Goal: Information Seeking & Learning: Learn about a topic

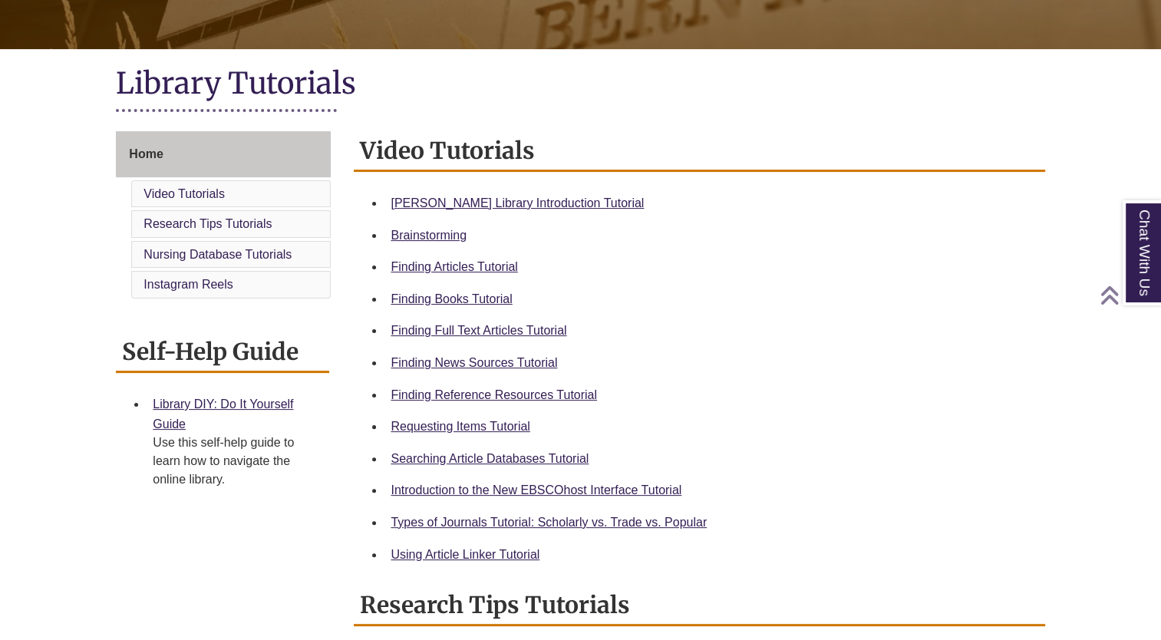
scroll to position [319, 0]
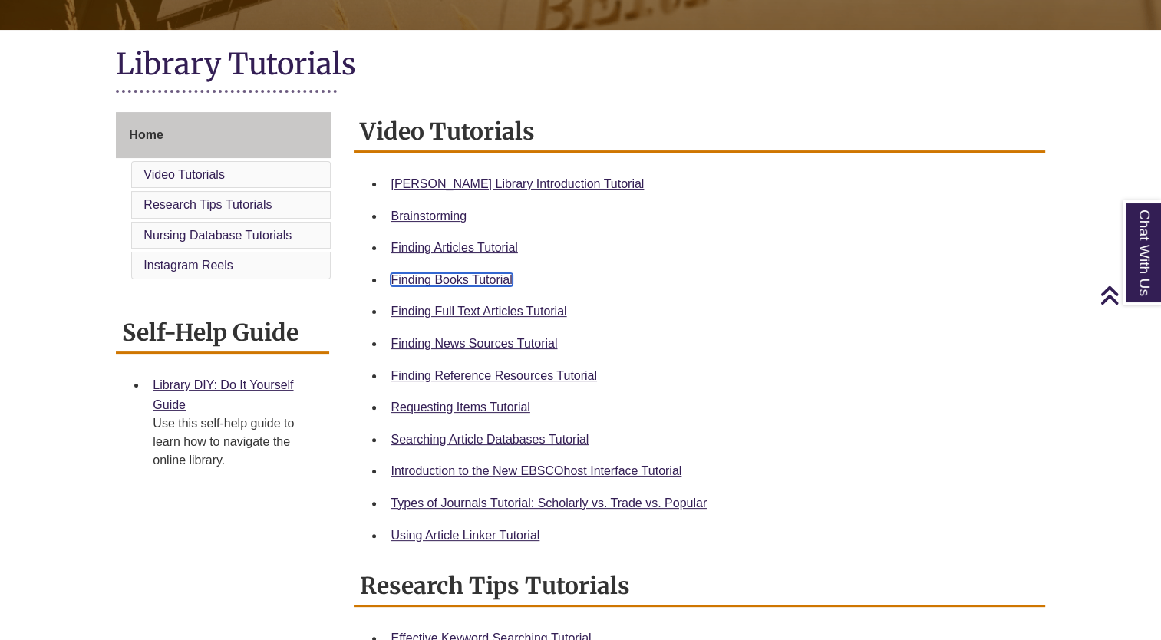
click at [460, 277] on link "Finding Books Tutorial" at bounding box center [450, 279] width 121 height 13
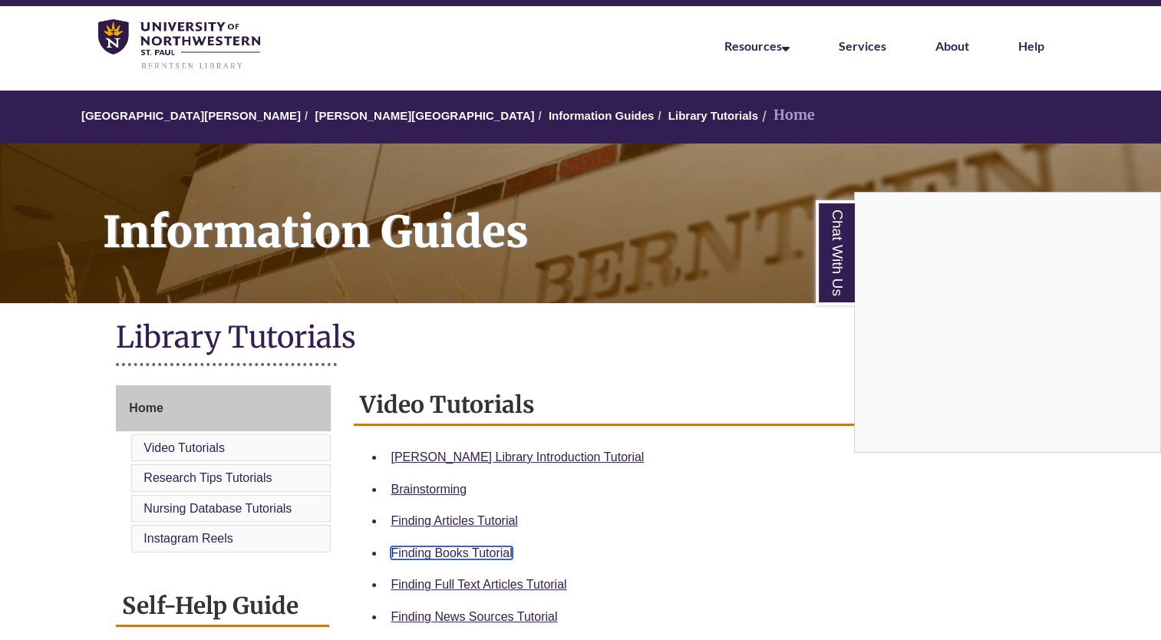
scroll to position [0, 0]
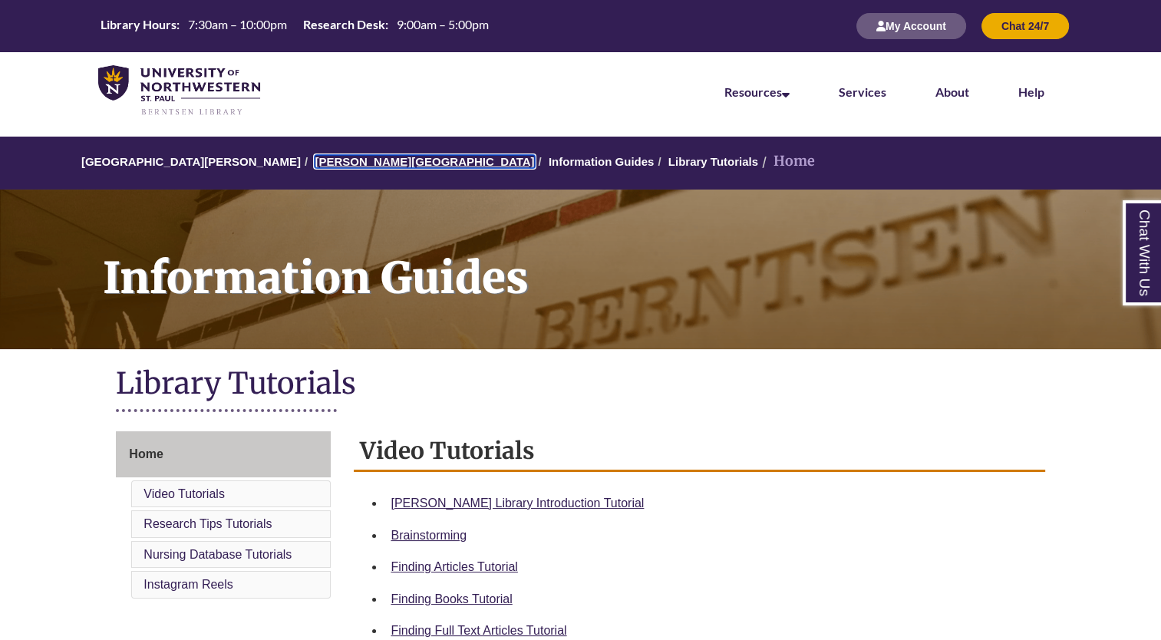
click at [335, 161] on link "[PERSON_NAME][GEOGRAPHIC_DATA]" at bounding box center [424, 161] width 219 height 13
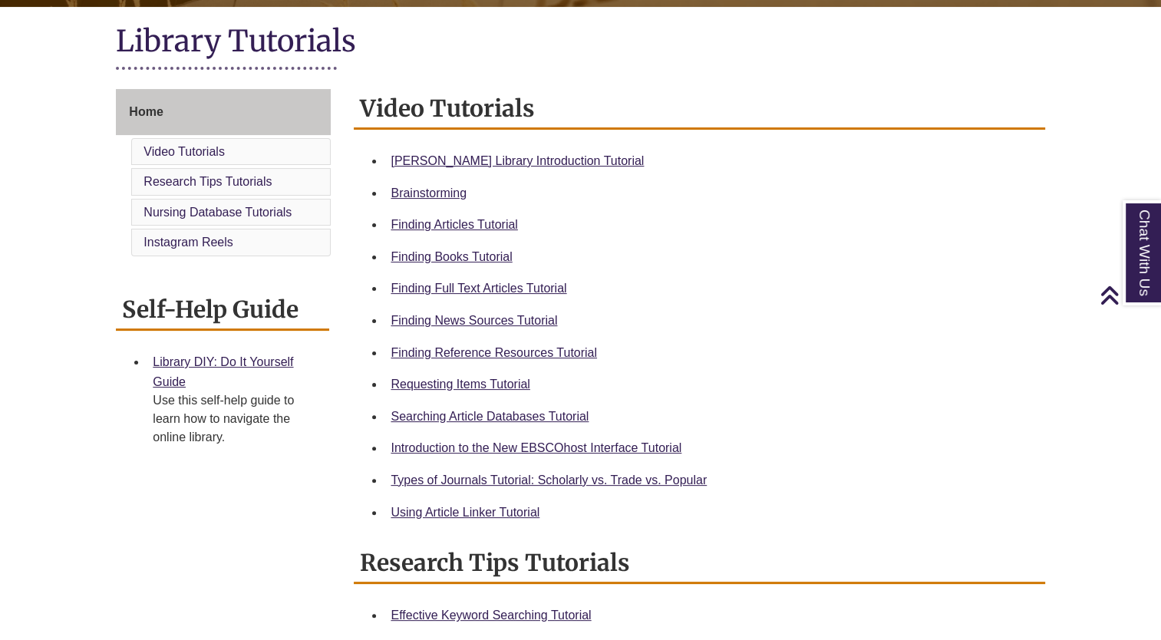
scroll to position [343, 0]
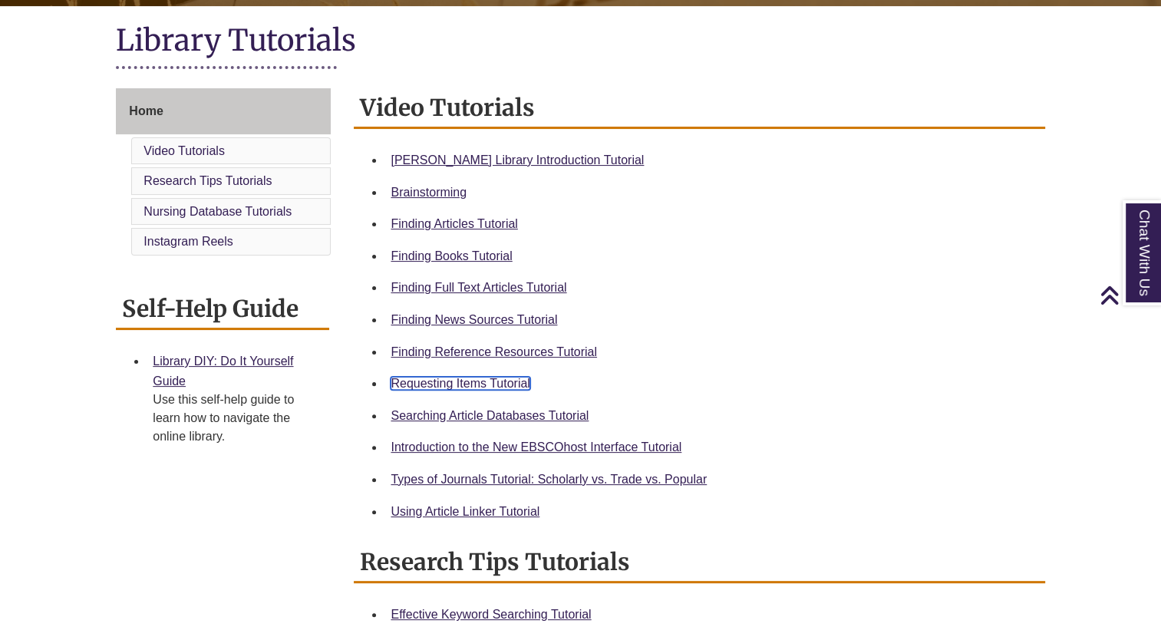
click at [474, 385] on link "Requesting Items Tutorial" at bounding box center [459, 383] width 139 height 13
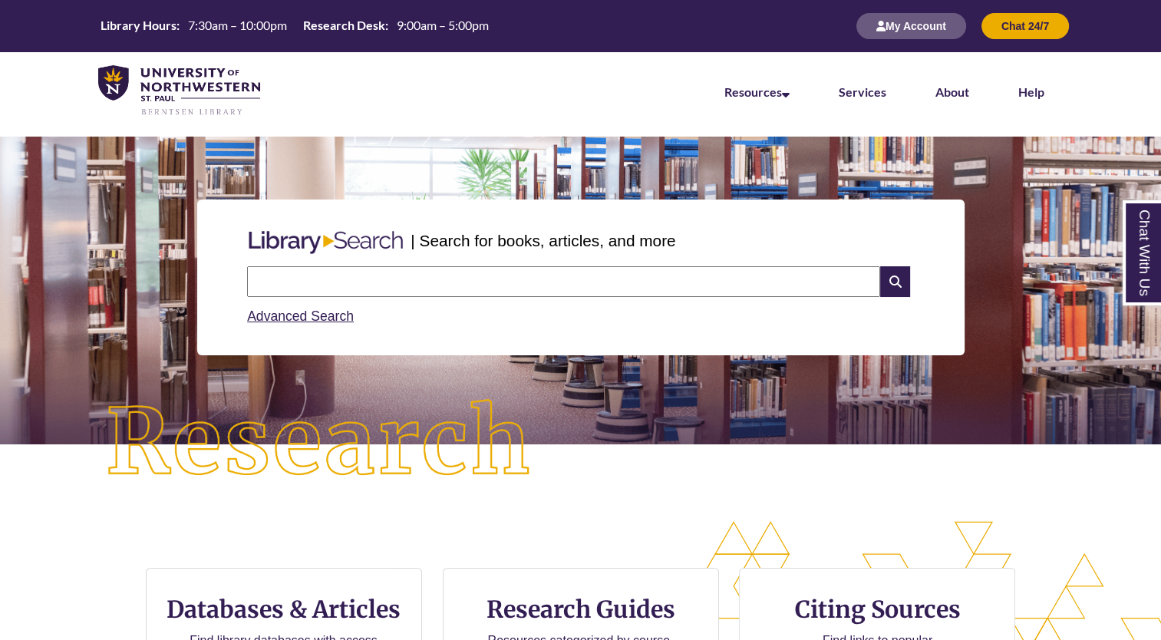
click at [298, 288] on input "text" at bounding box center [563, 281] width 633 height 31
type input "**********"
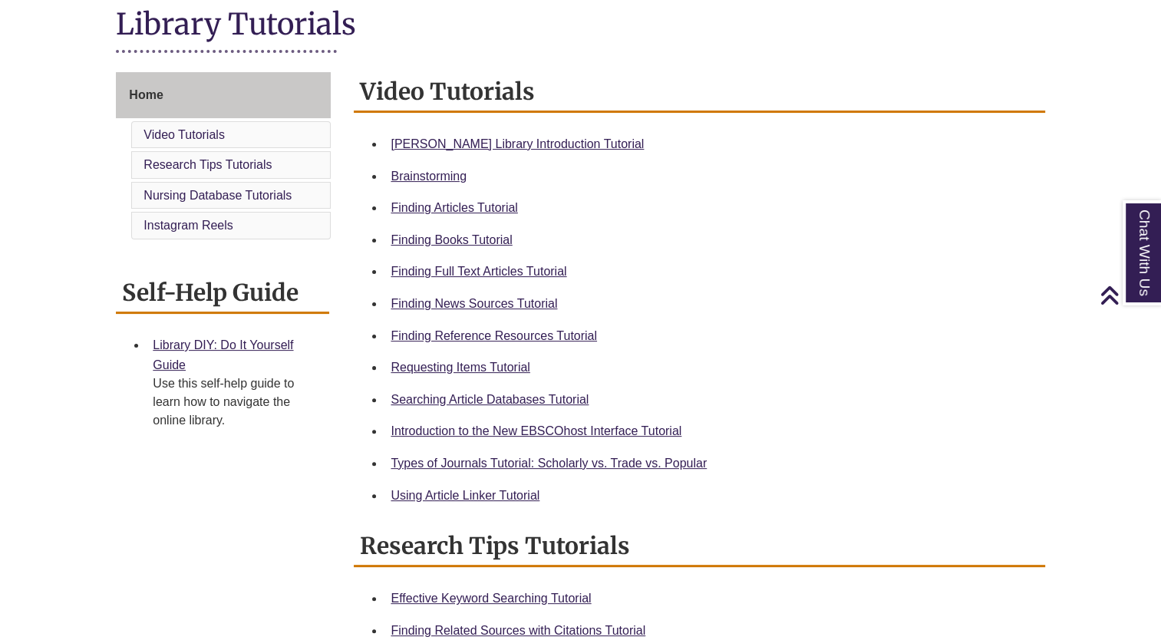
scroll to position [377, 0]
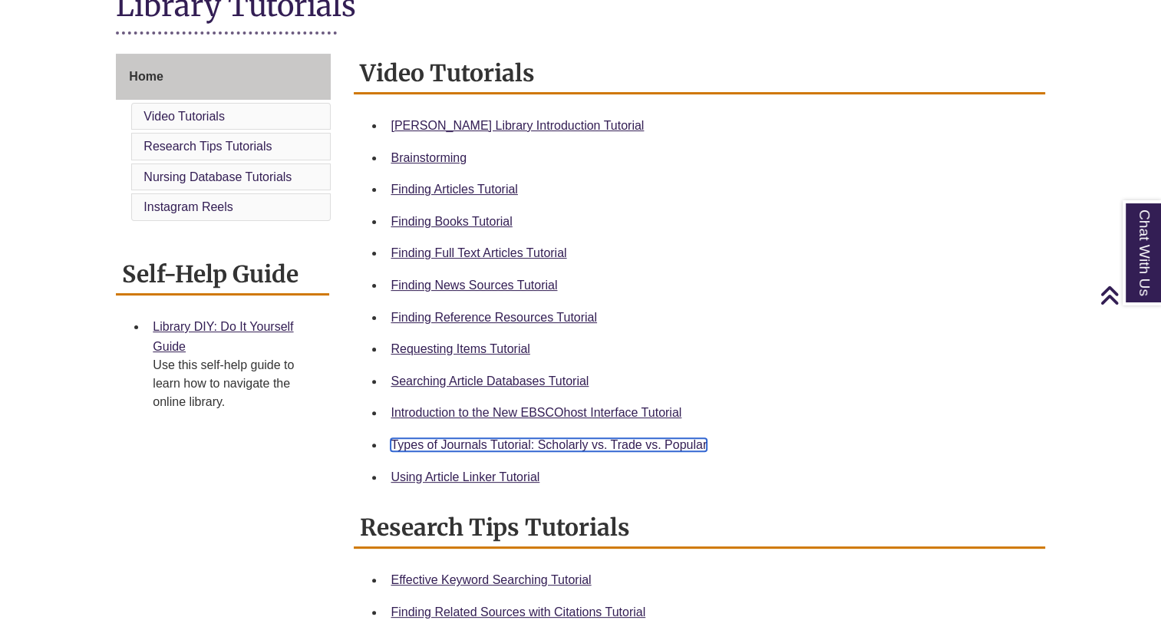
click at [623, 443] on link "Types of Journals Tutorial: Scholarly vs. Trade vs. Popular" at bounding box center [548, 444] width 316 height 13
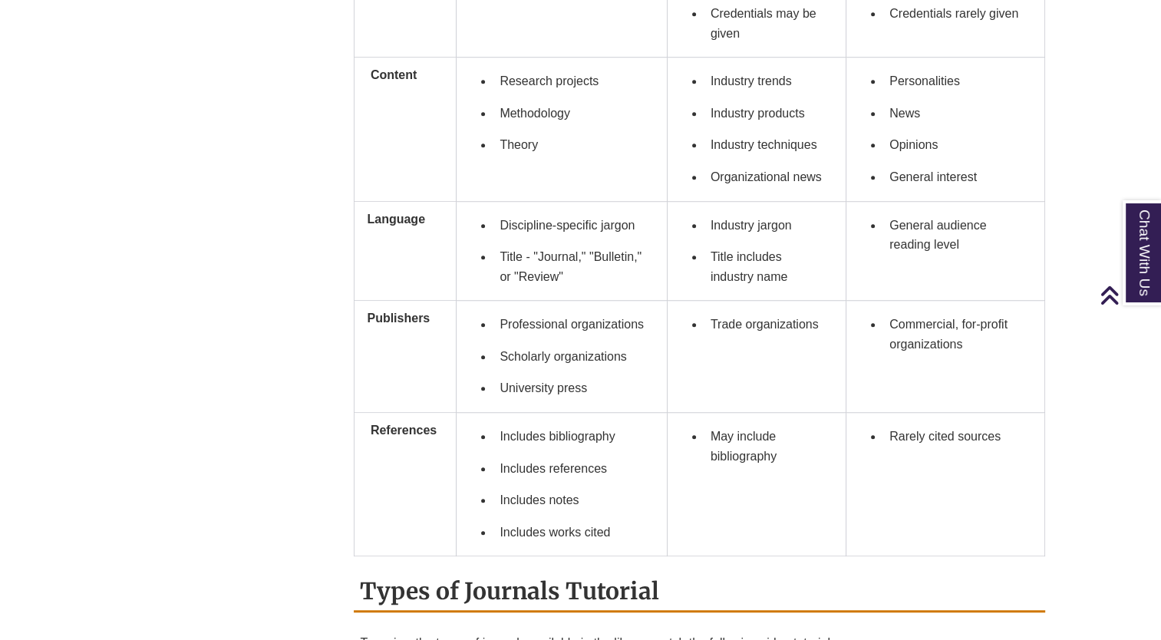
scroll to position [1106, 0]
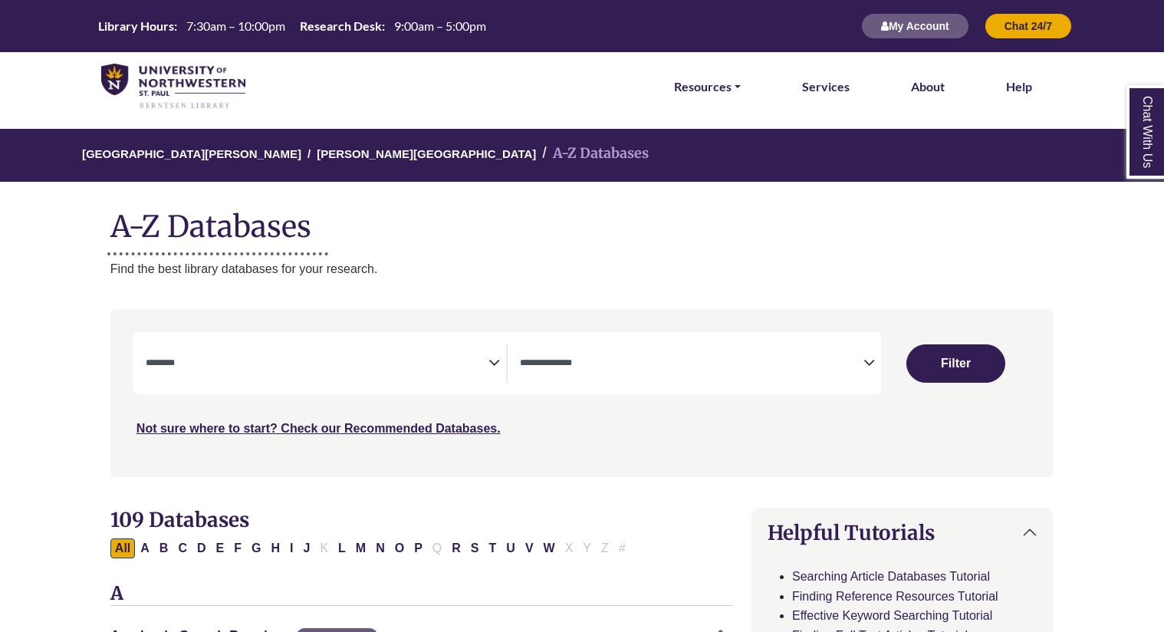
select select "Database Subject Filter"
select select "Database Types Filter"
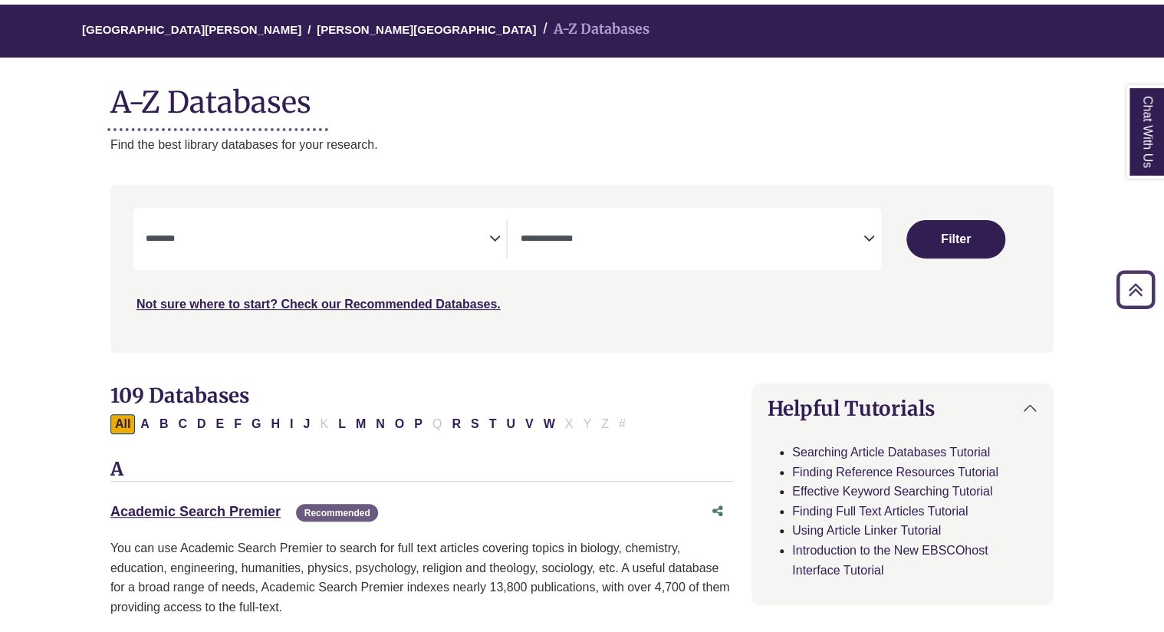
scroll to position [114, 0]
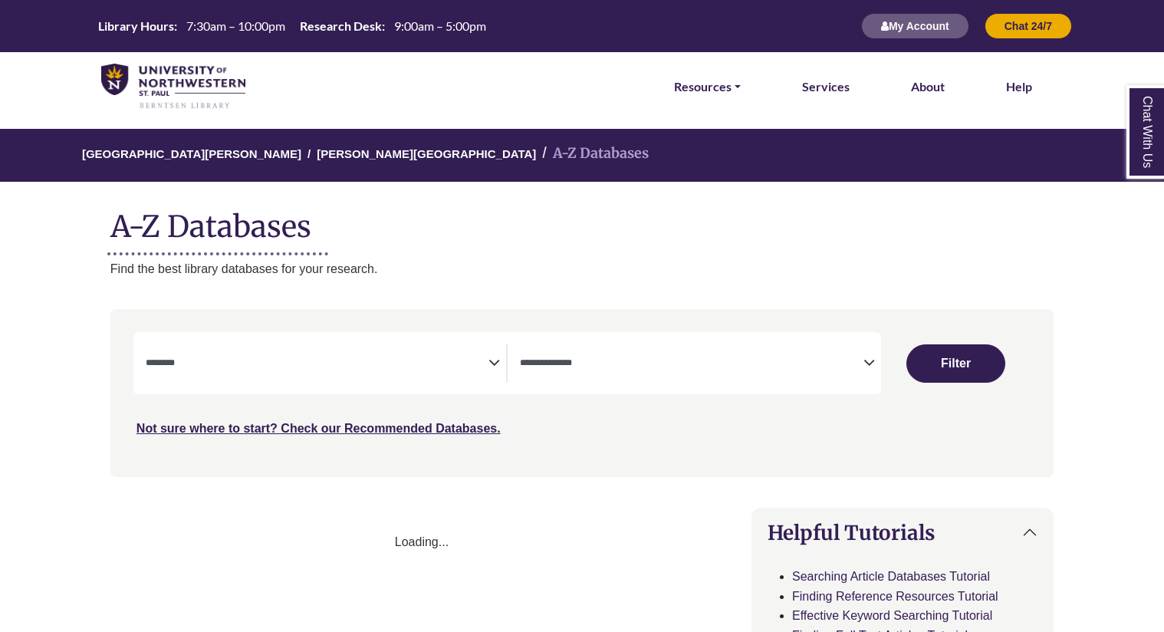
select select "Database Subject Filter"
select select "Database Types Filter"
select select "Database Subject Filter"
select select "Database Types Filter"
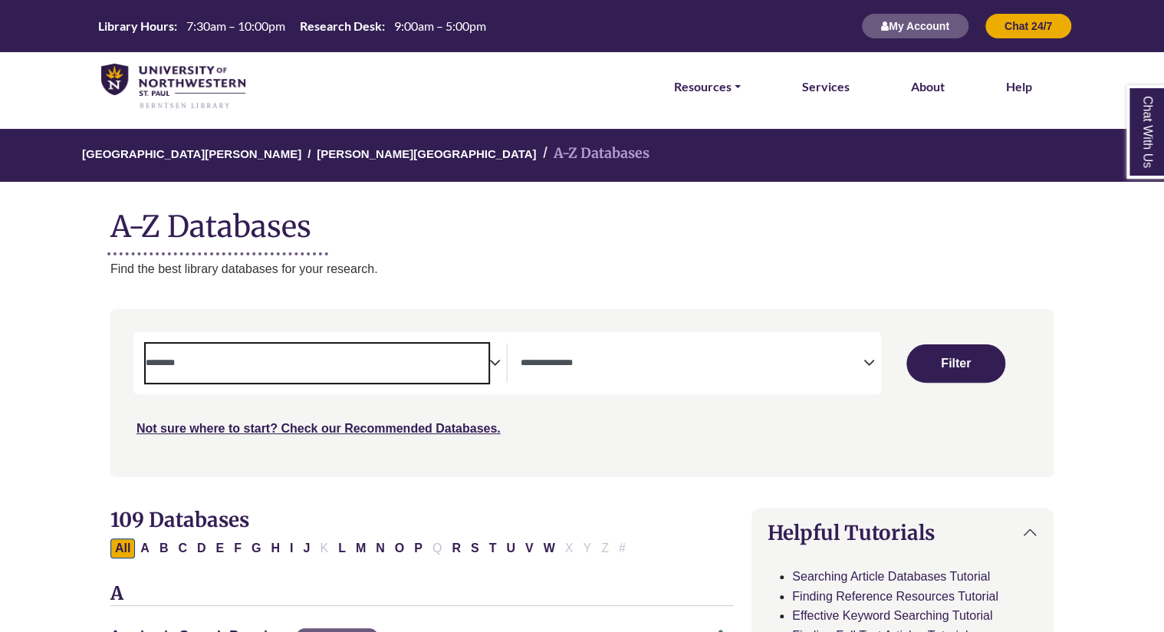
click at [204, 374] on span "Search filters" at bounding box center [318, 363] width 344 height 39
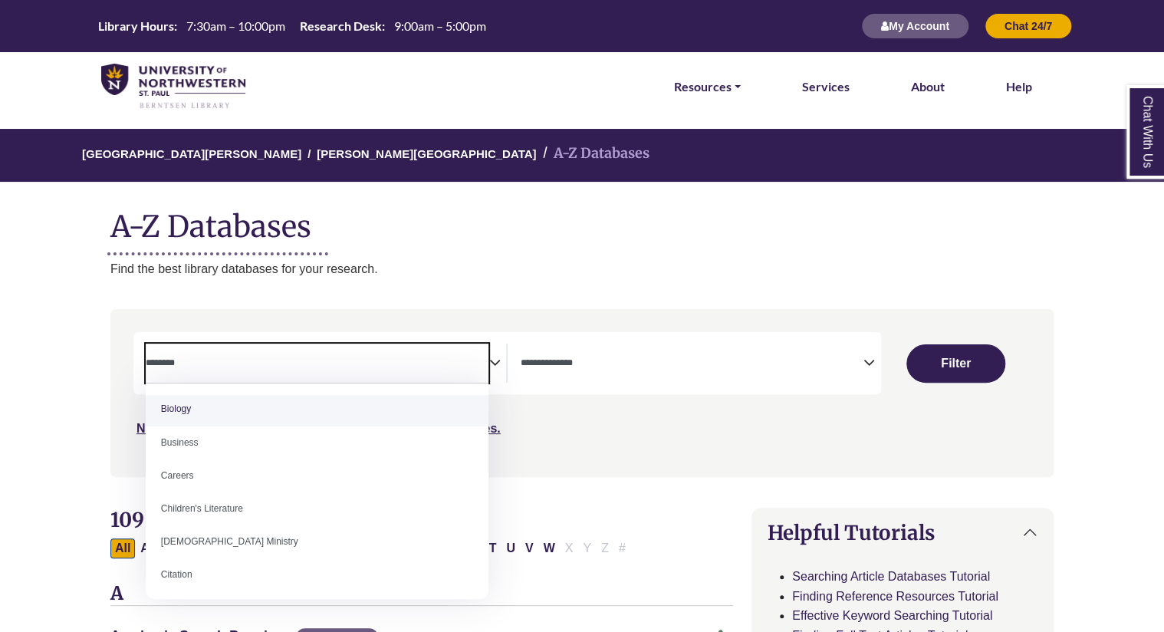
scroll to position [104, 0]
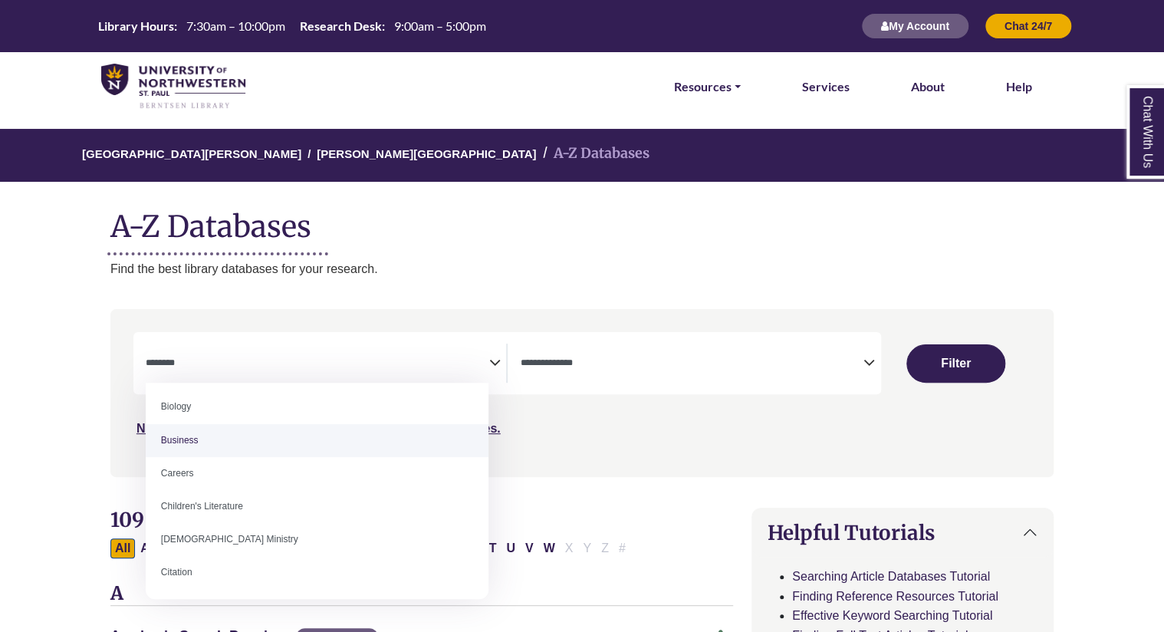
select select "*****"
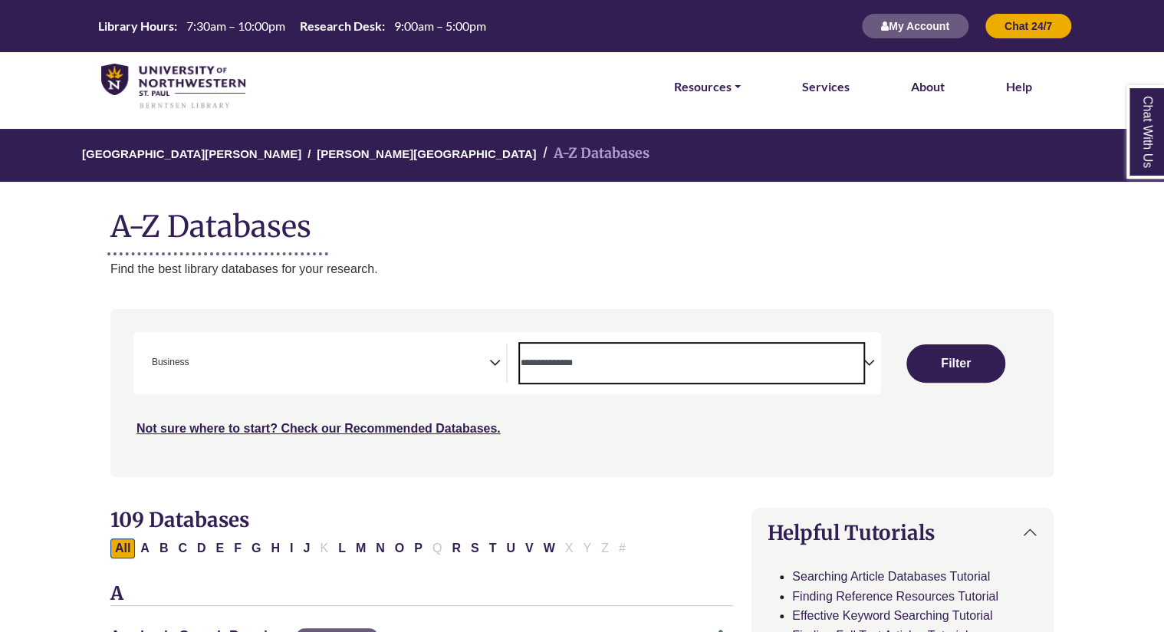
click at [600, 373] on span "Search filters" at bounding box center [692, 363] width 344 height 39
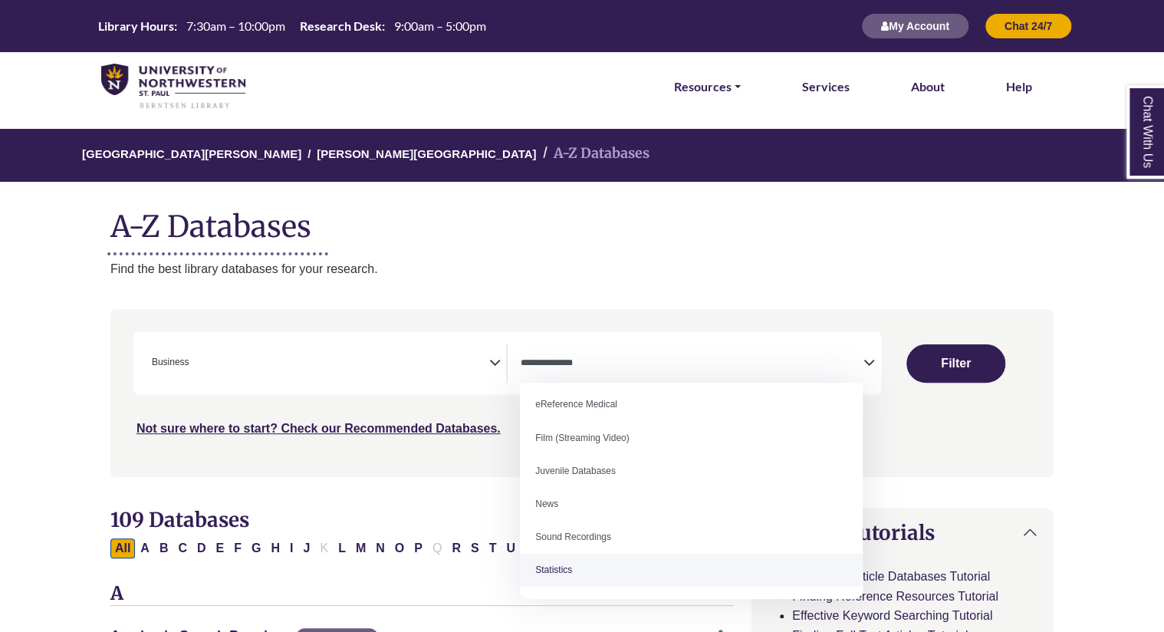
scroll to position [119, 0]
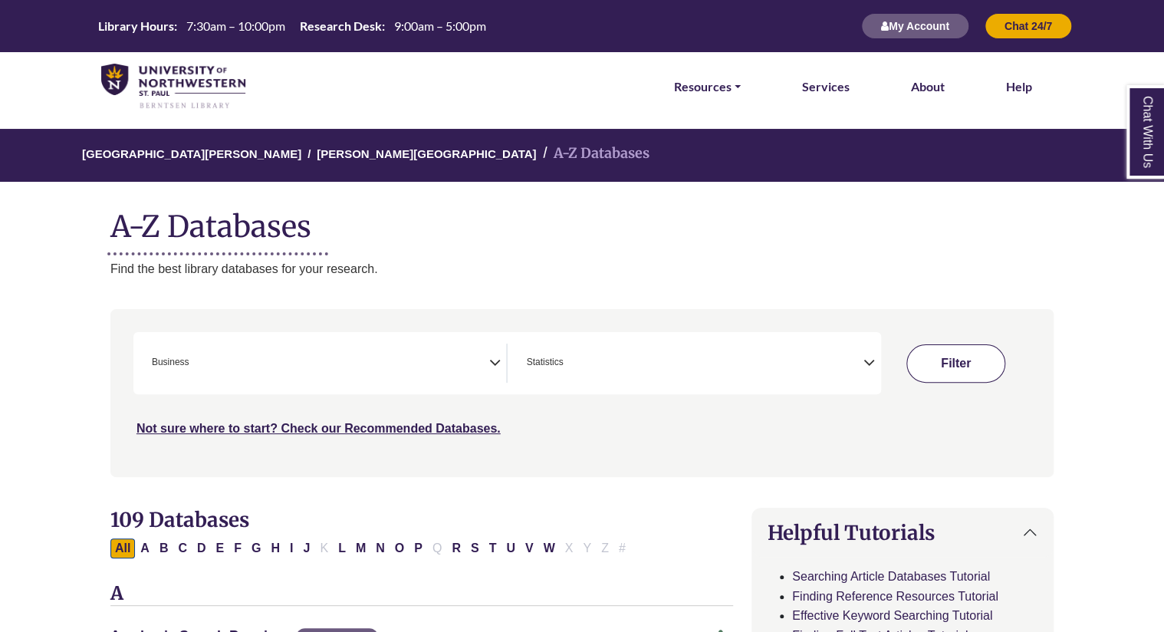
click at [963, 371] on button "Filter" at bounding box center [956, 363] width 98 height 38
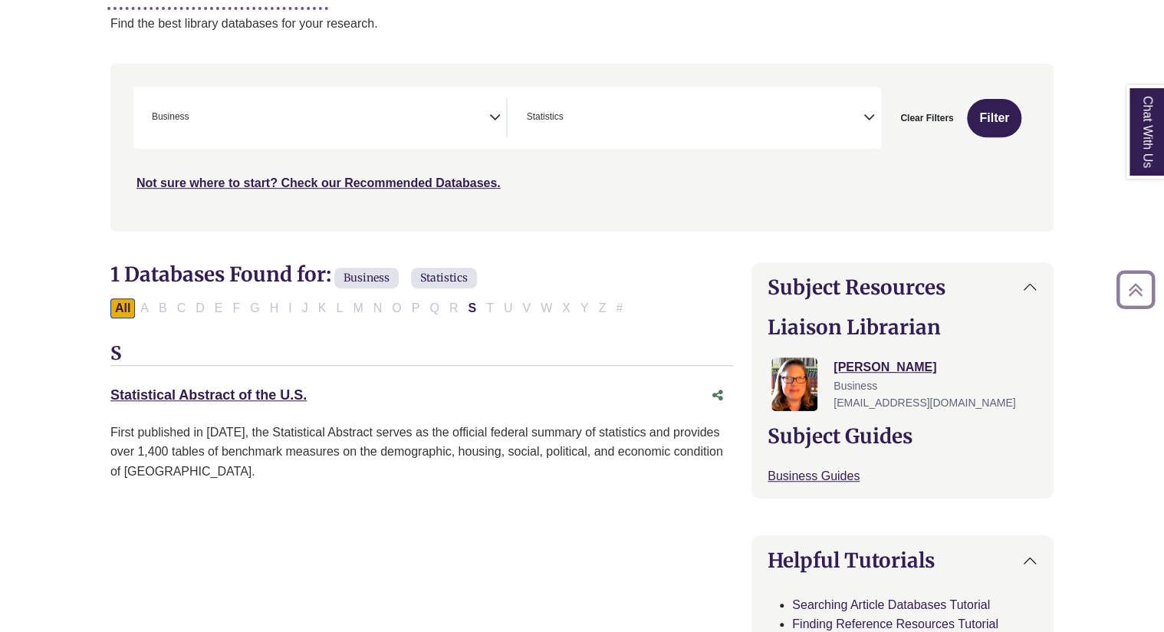
scroll to position [248, 0]
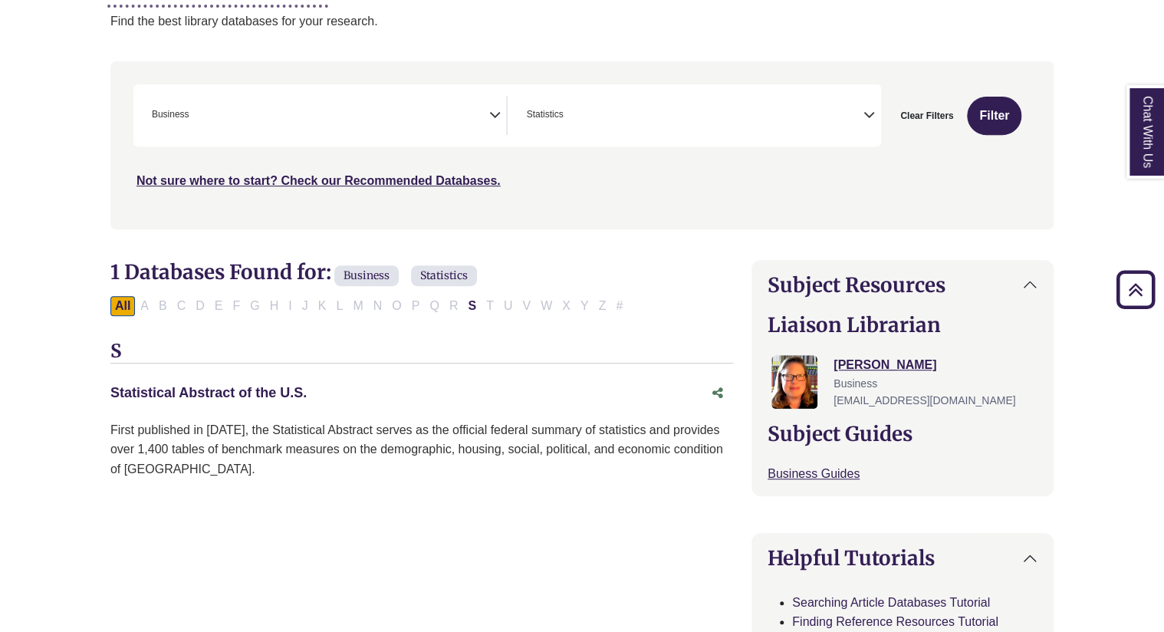
click at [265, 394] on link "Statistical Abstract of the U.S. This link opens in a new window" at bounding box center [208, 392] width 196 height 15
click at [497, 122] on icon "Search filters" at bounding box center [495, 112] width 12 height 23
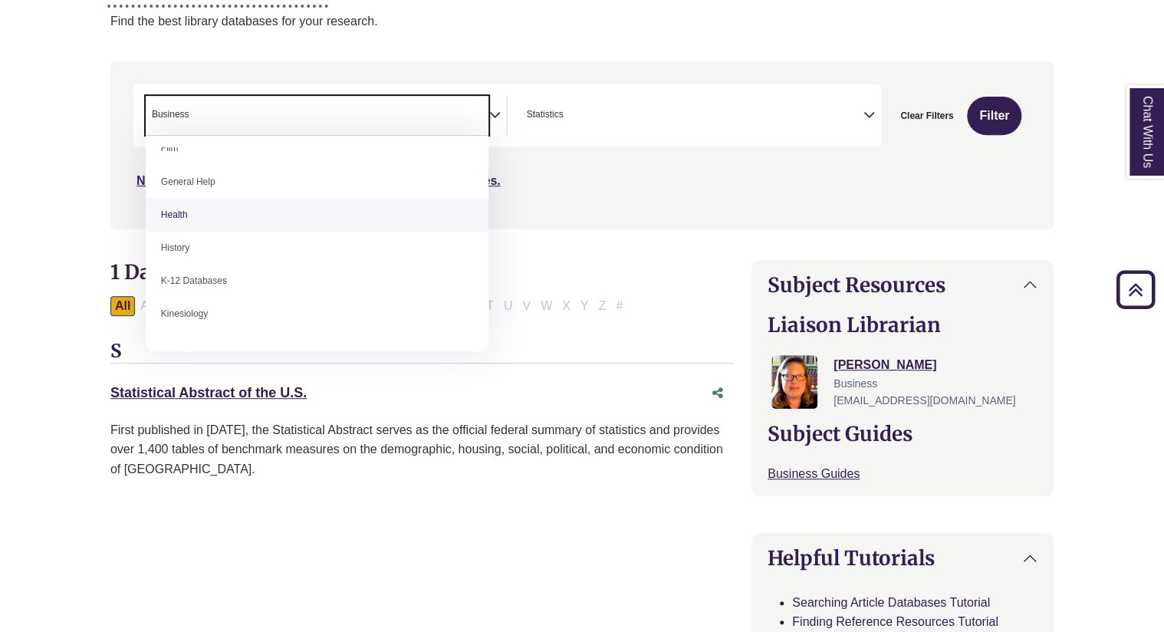
scroll to position [647, 0]
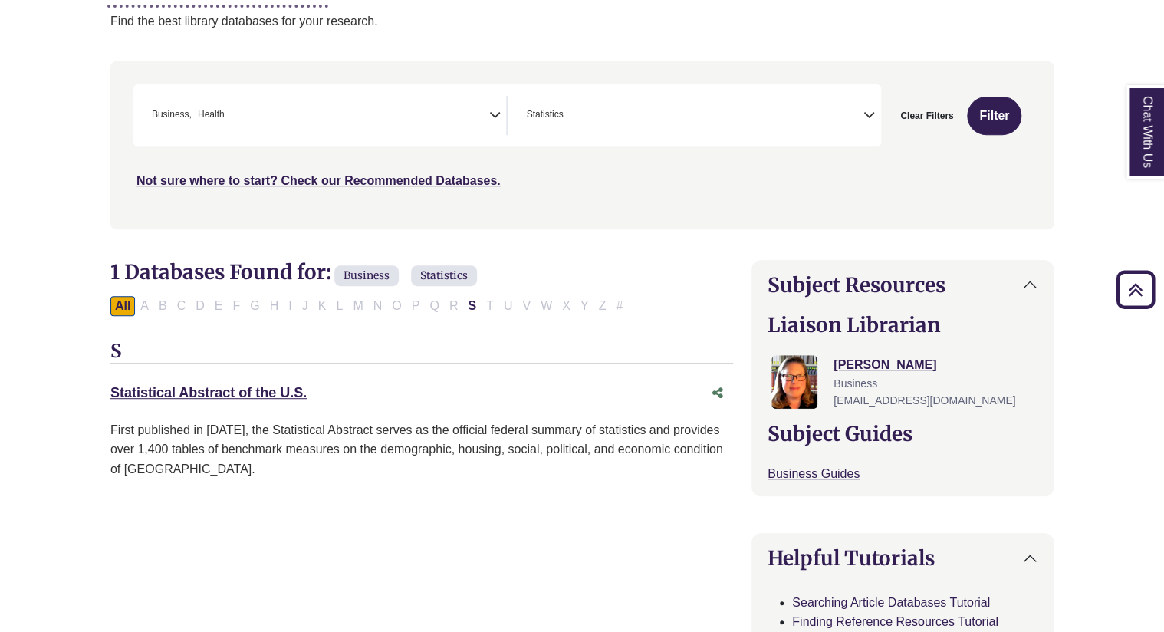
click at [875, 119] on icon "Search filters" at bounding box center [870, 112] width 12 height 23
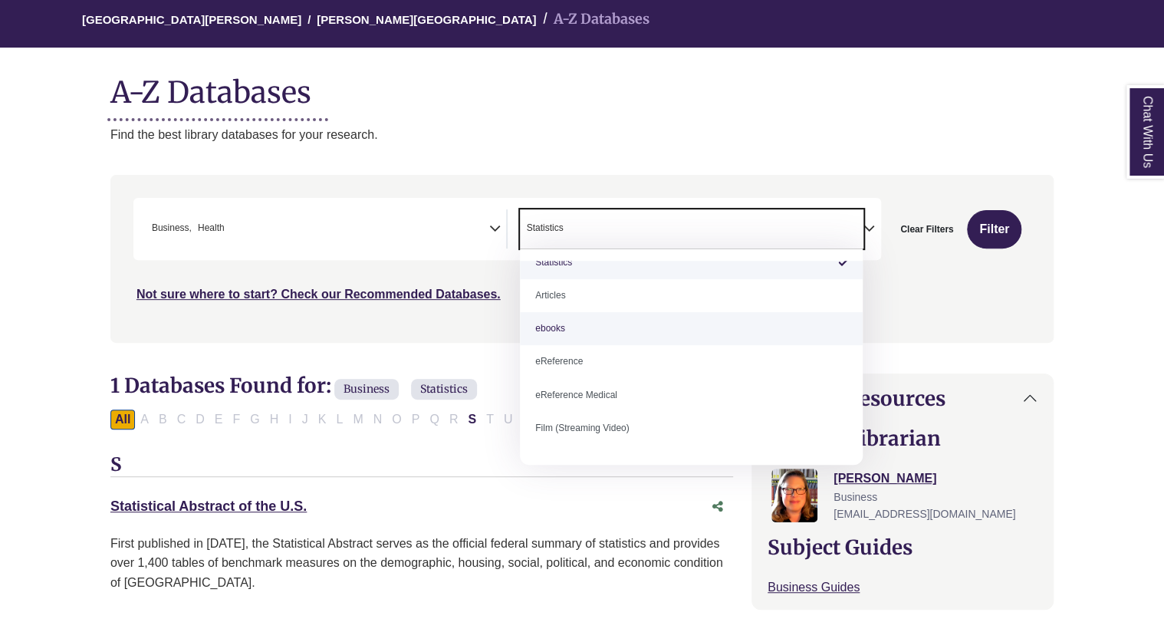
scroll to position [14, 0]
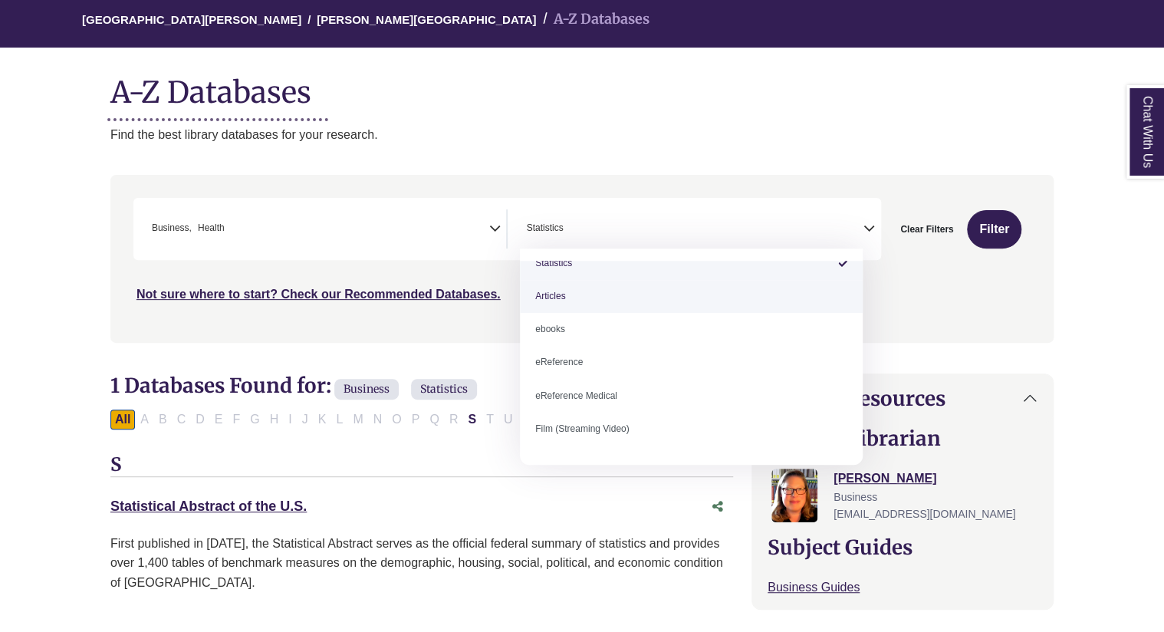
select select "*****"
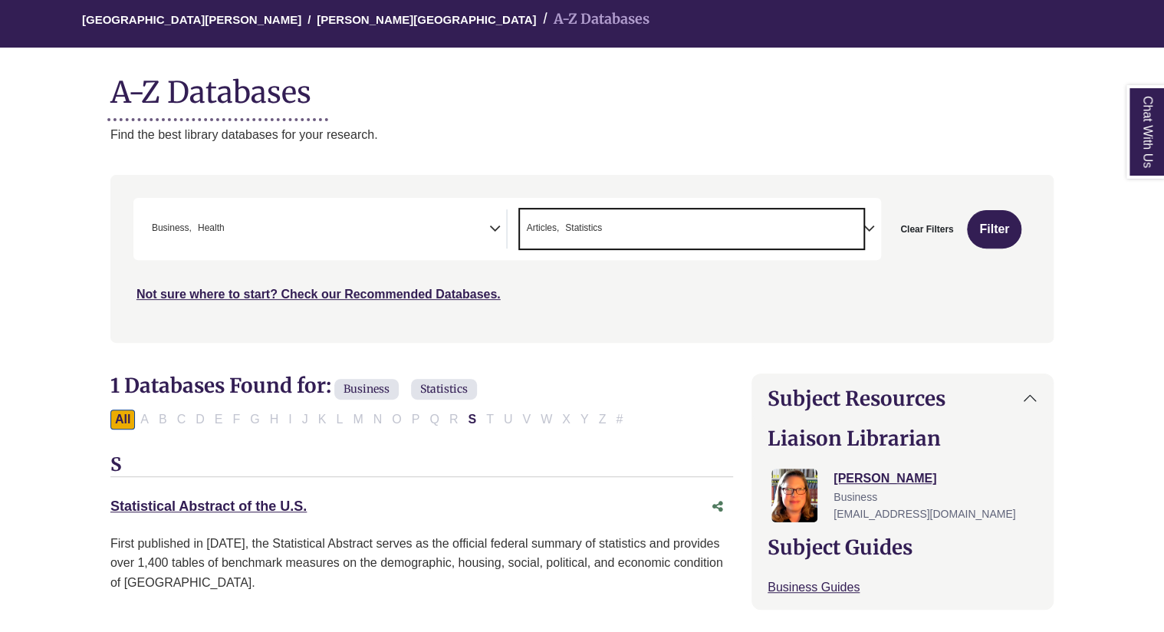
scroll to position [119, 0]
click at [493, 229] on icon "Search filters" at bounding box center [495, 226] width 12 height 23
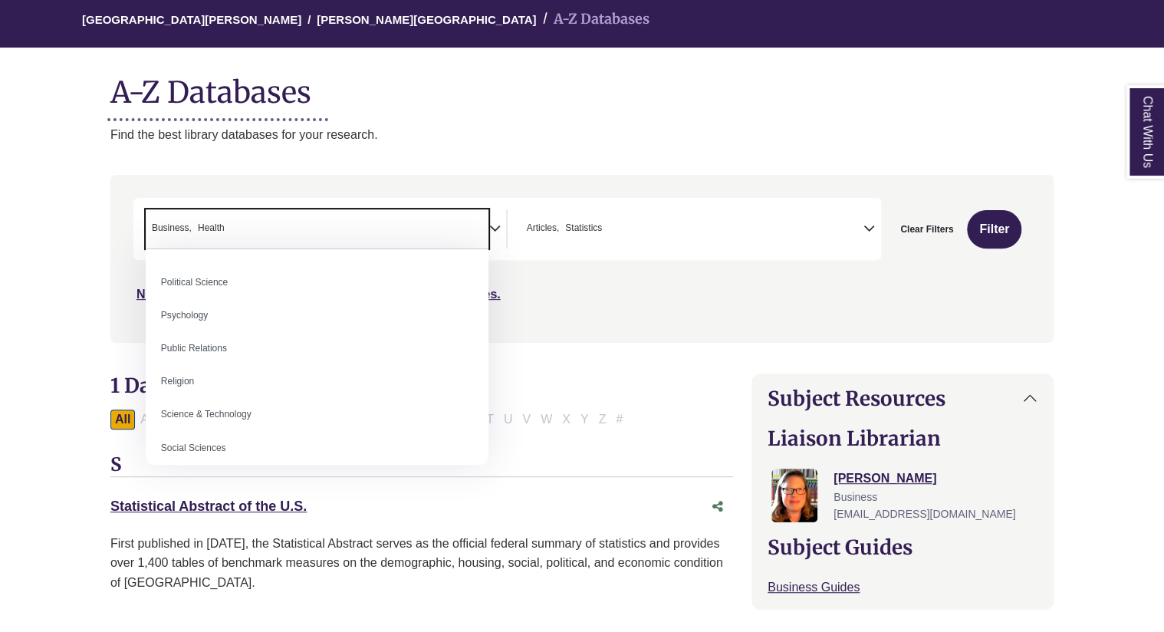
scroll to position [1186, 0]
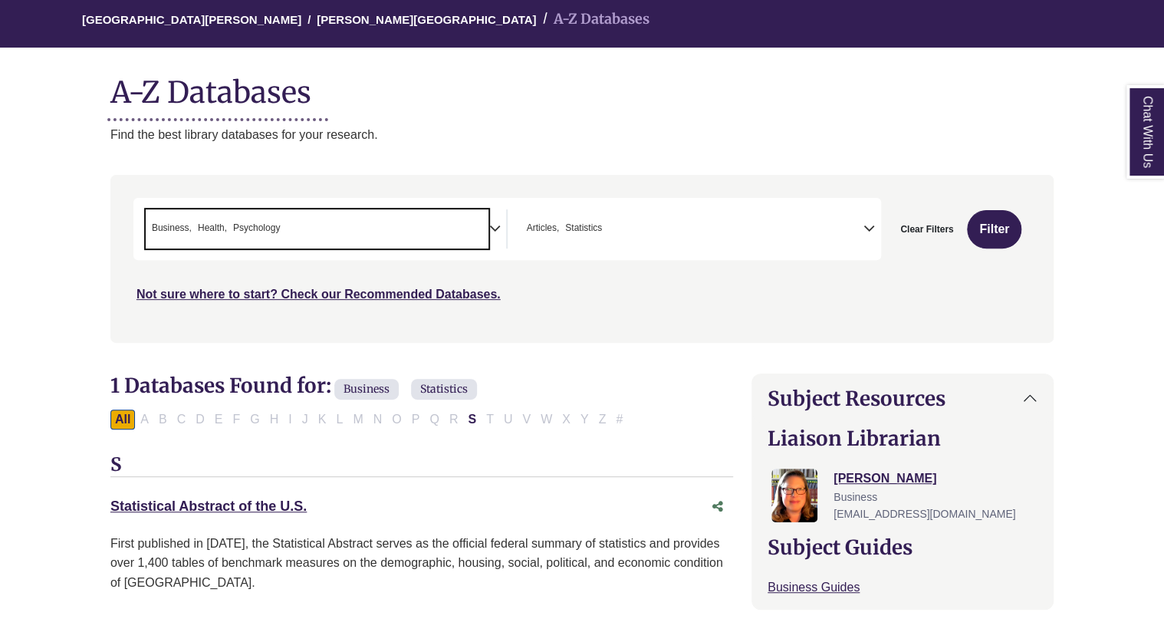
click at [868, 229] on icon "Search filters" at bounding box center [870, 226] width 12 height 23
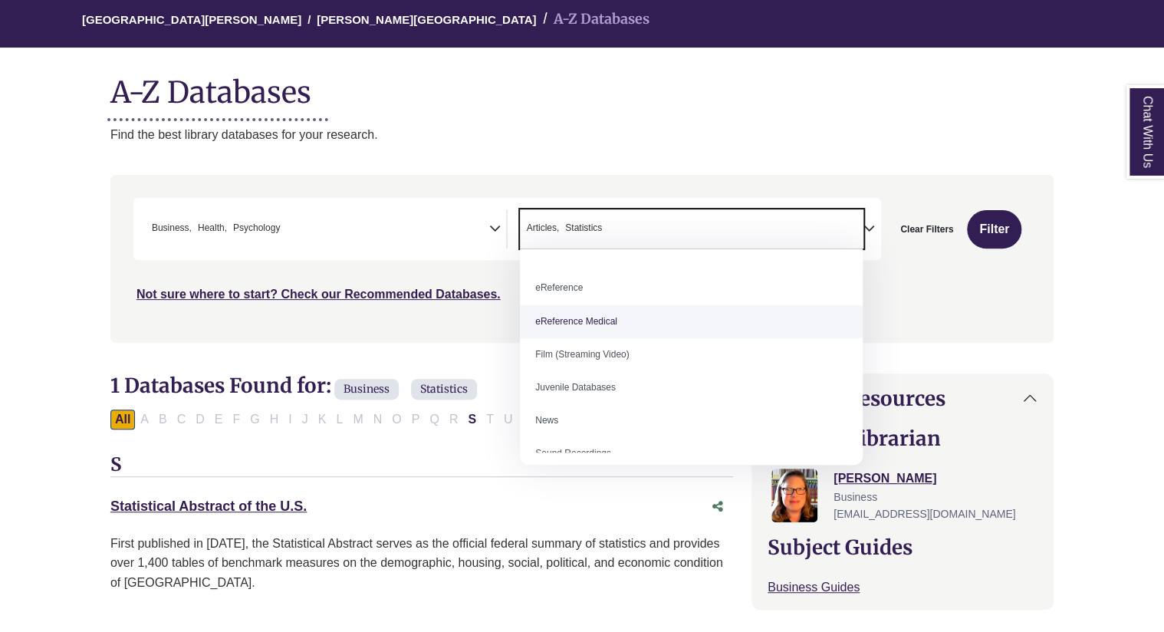
scroll to position [106, 0]
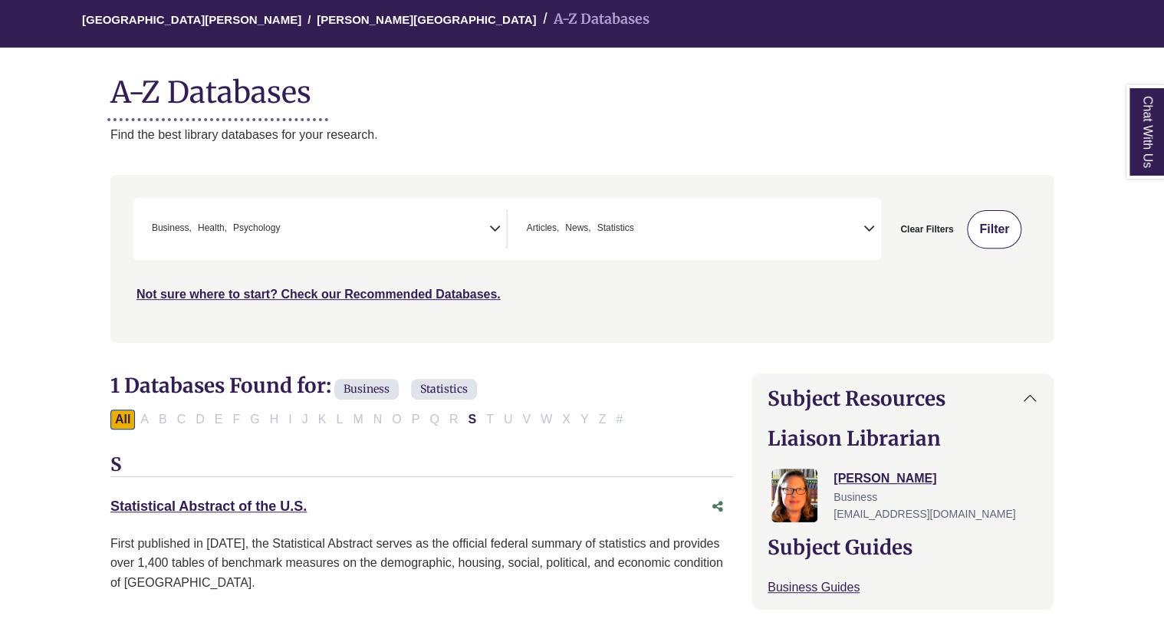
click at [1003, 232] on button "Filter" at bounding box center [994, 229] width 54 height 38
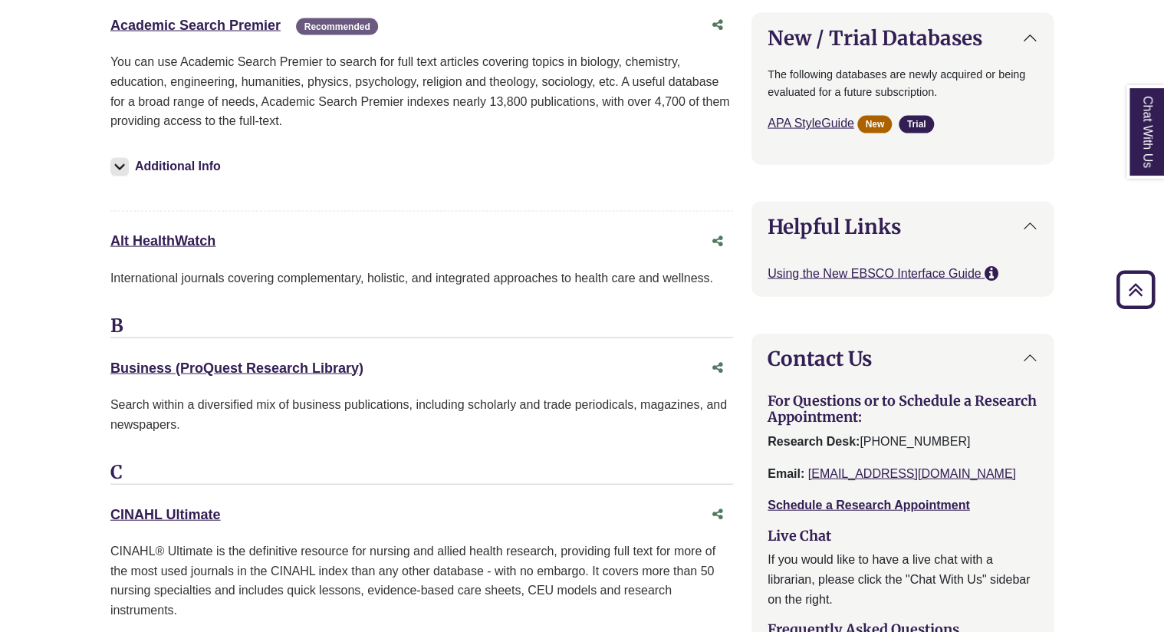
scroll to position [1555, 0]
click at [153, 368] on link "Business (ProQuest Research Library) This link opens in a new window" at bounding box center [236, 368] width 253 height 15
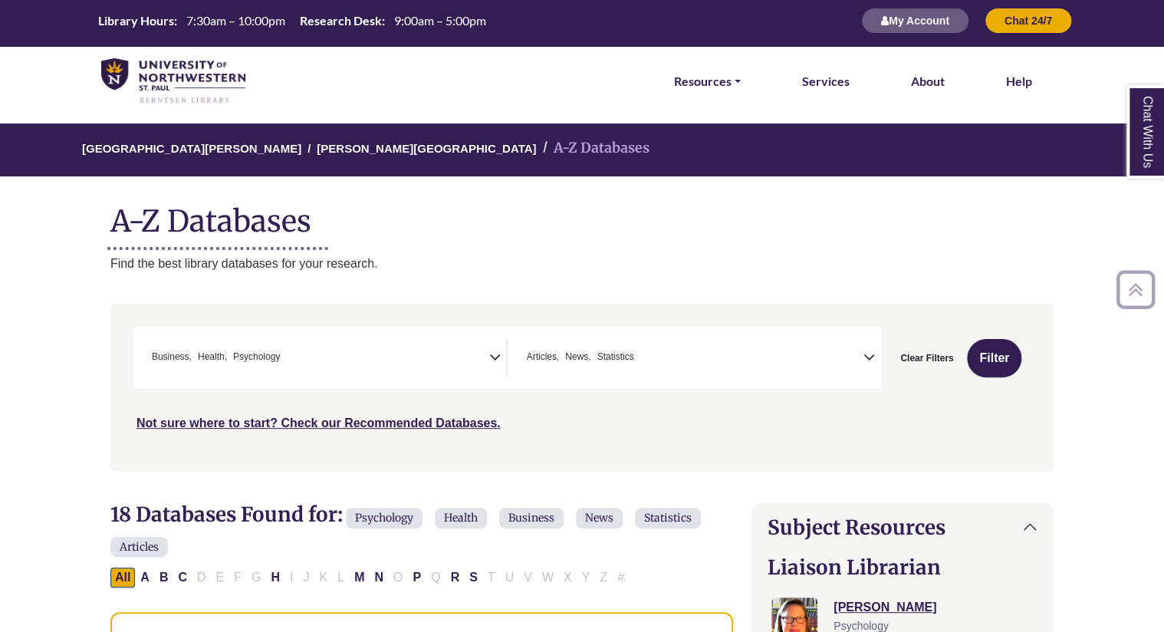
scroll to position [0, 0]
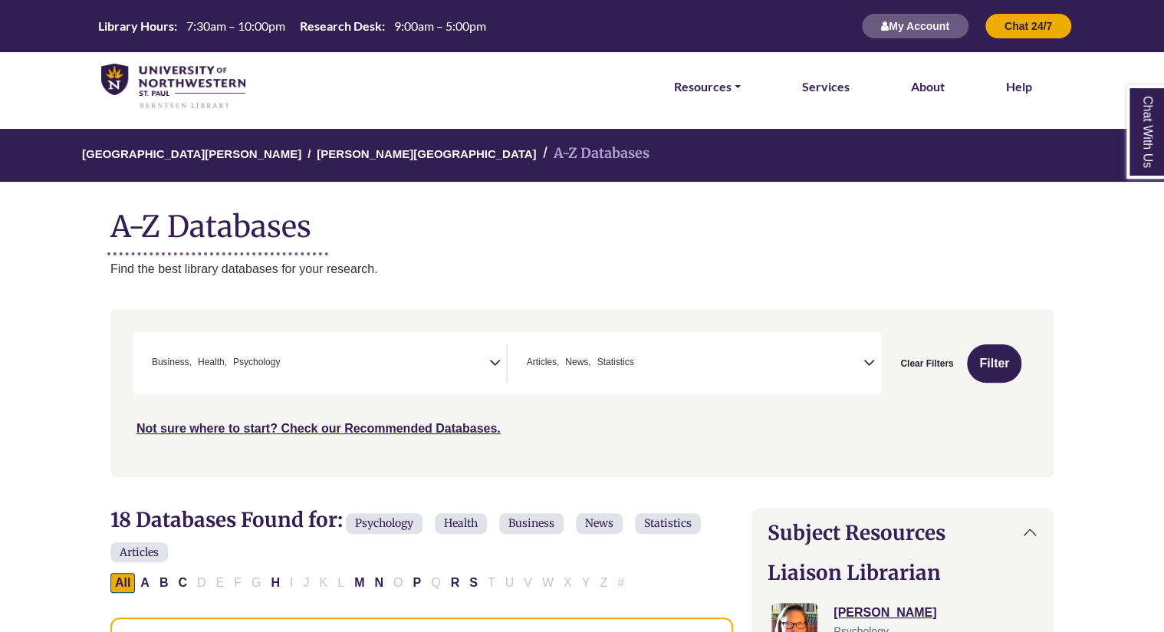
click at [492, 364] on icon "Search filters" at bounding box center [495, 360] width 12 height 23
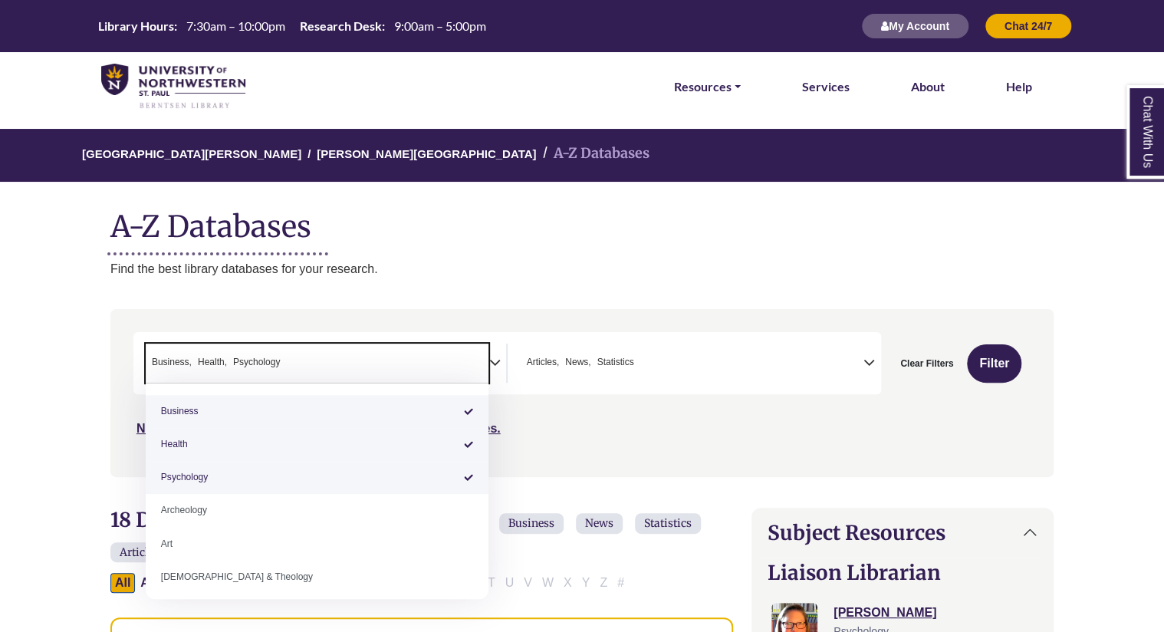
select select "*****"
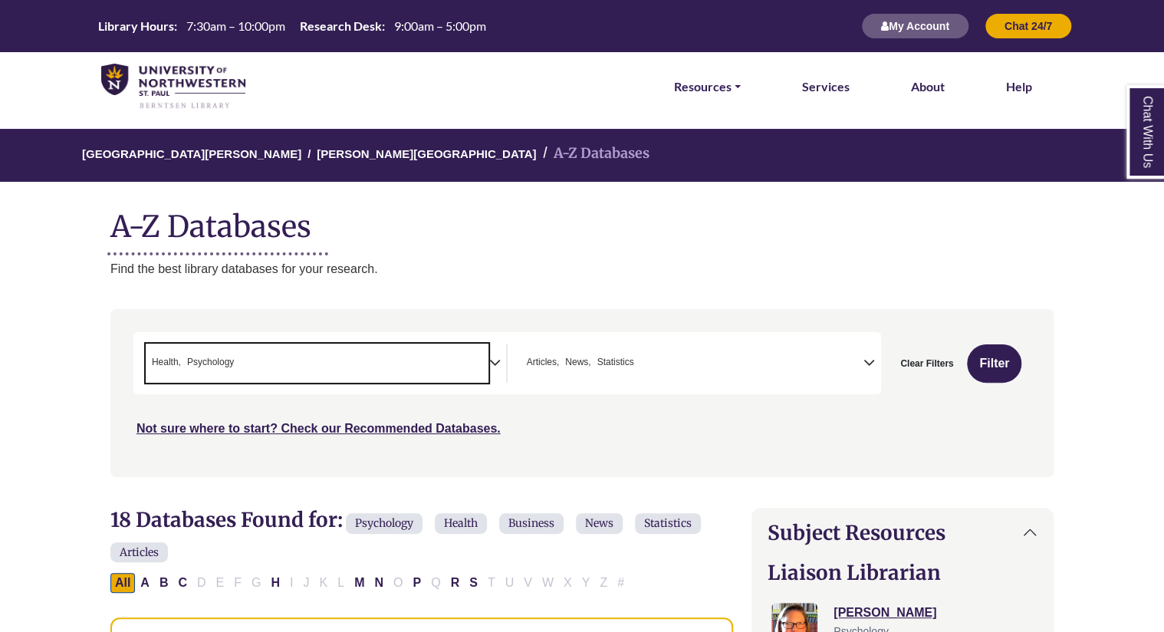
click at [869, 364] on icon "Search filters" at bounding box center [870, 360] width 12 height 23
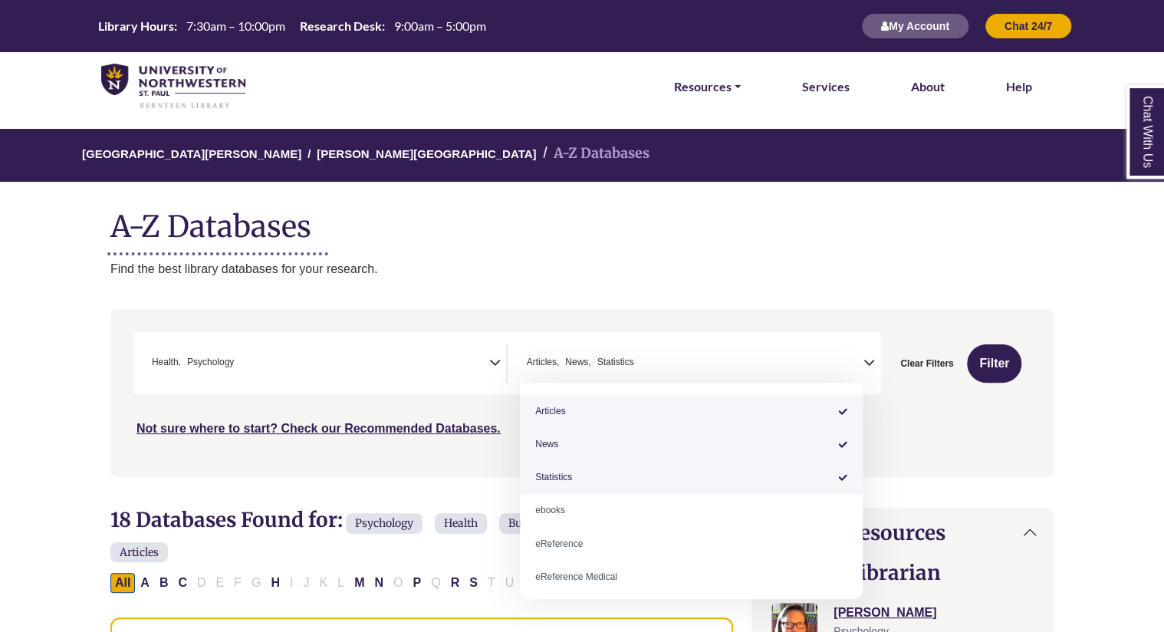
scroll to position [119, 0]
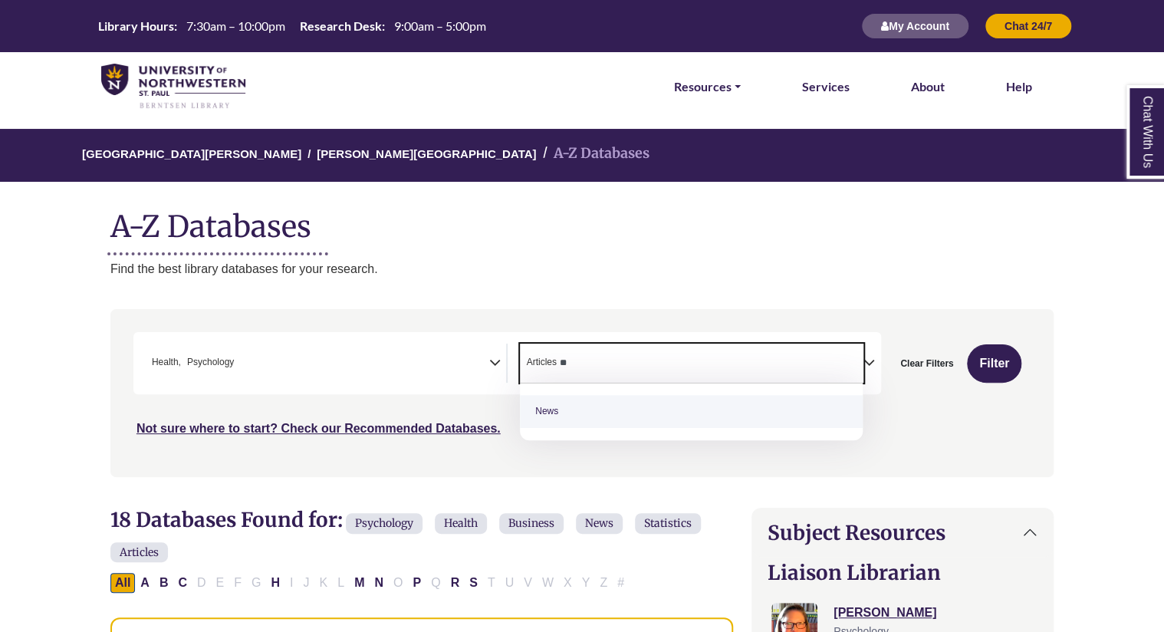
type textarea "*"
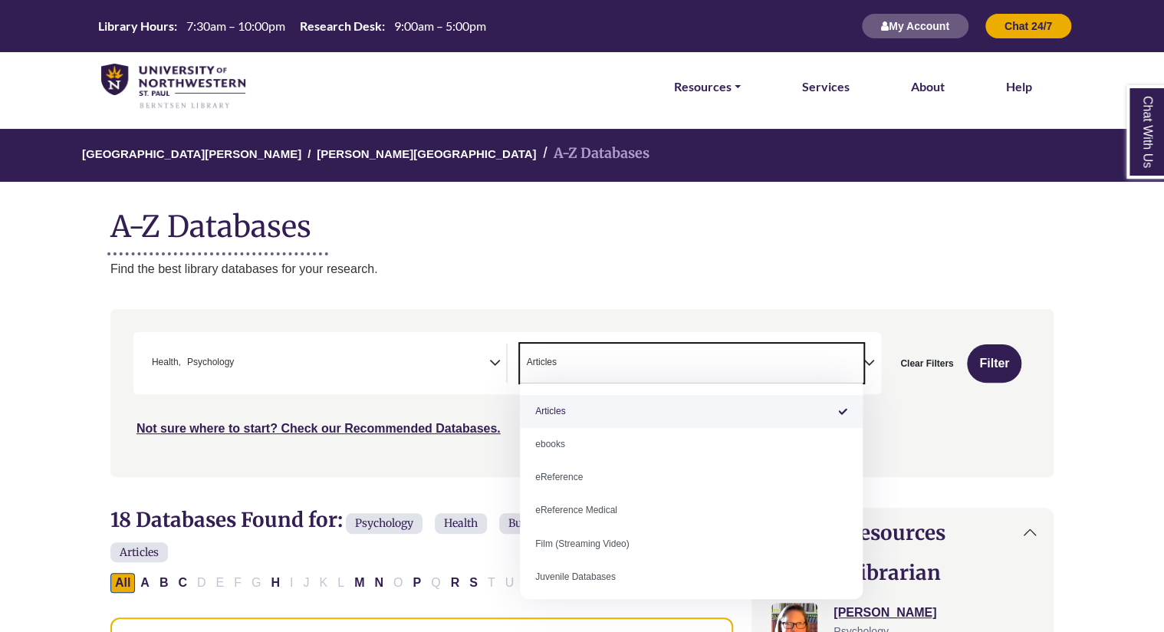
click at [496, 363] on icon "Search filters" at bounding box center [495, 360] width 12 height 23
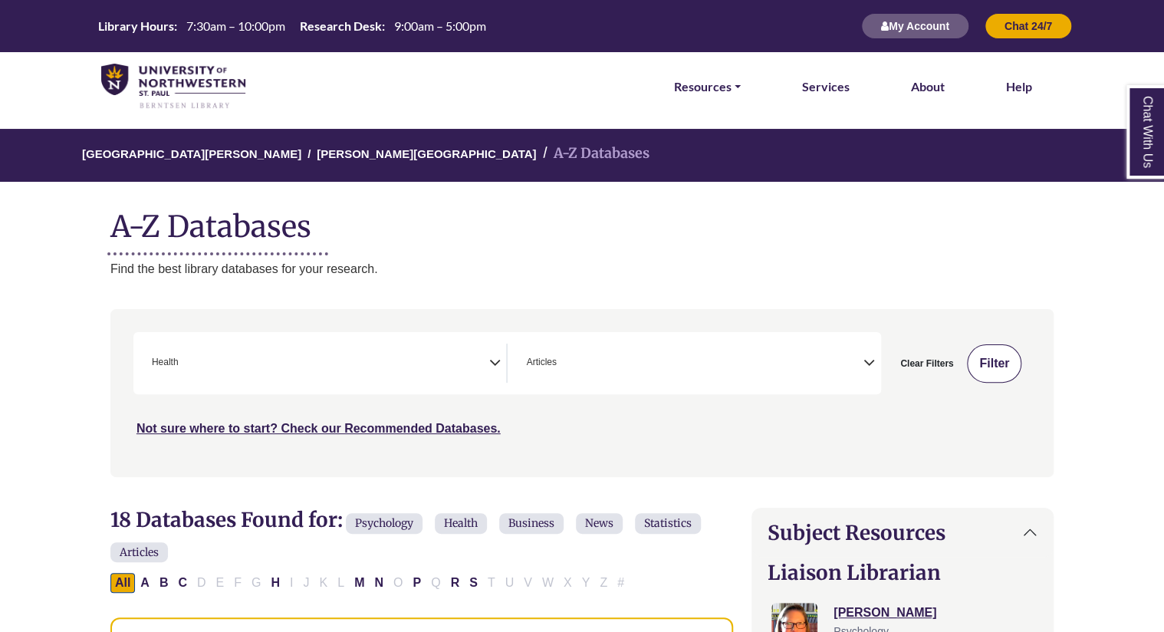
click at [994, 355] on button "Filter" at bounding box center [994, 363] width 54 height 38
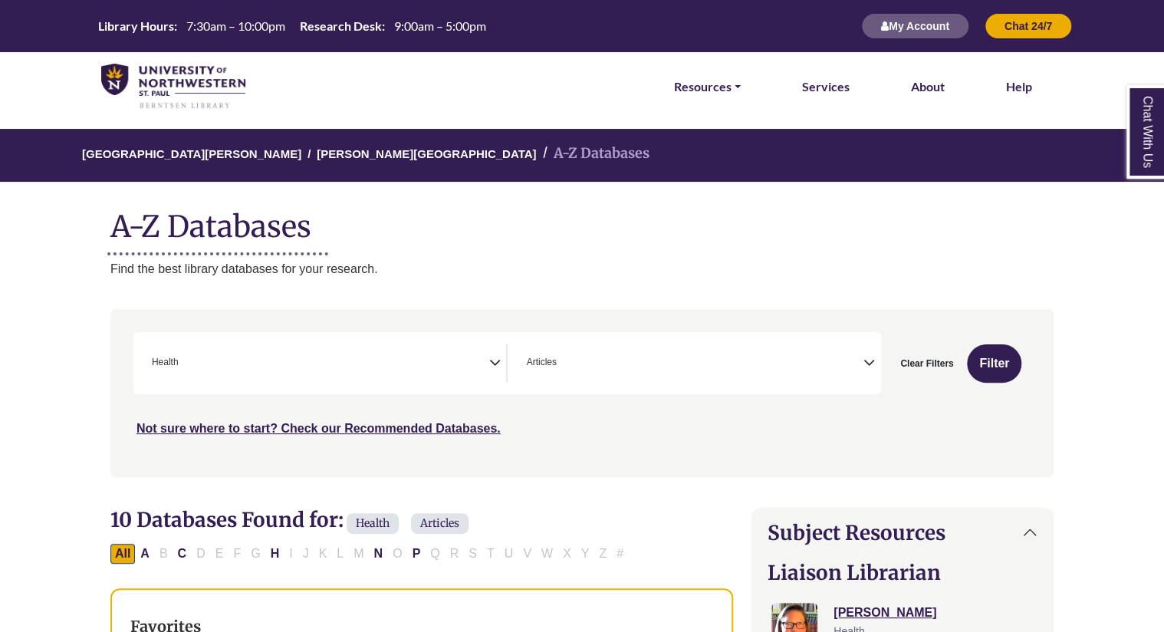
click at [492, 361] on icon "Search filters" at bounding box center [495, 360] width 12 height 23
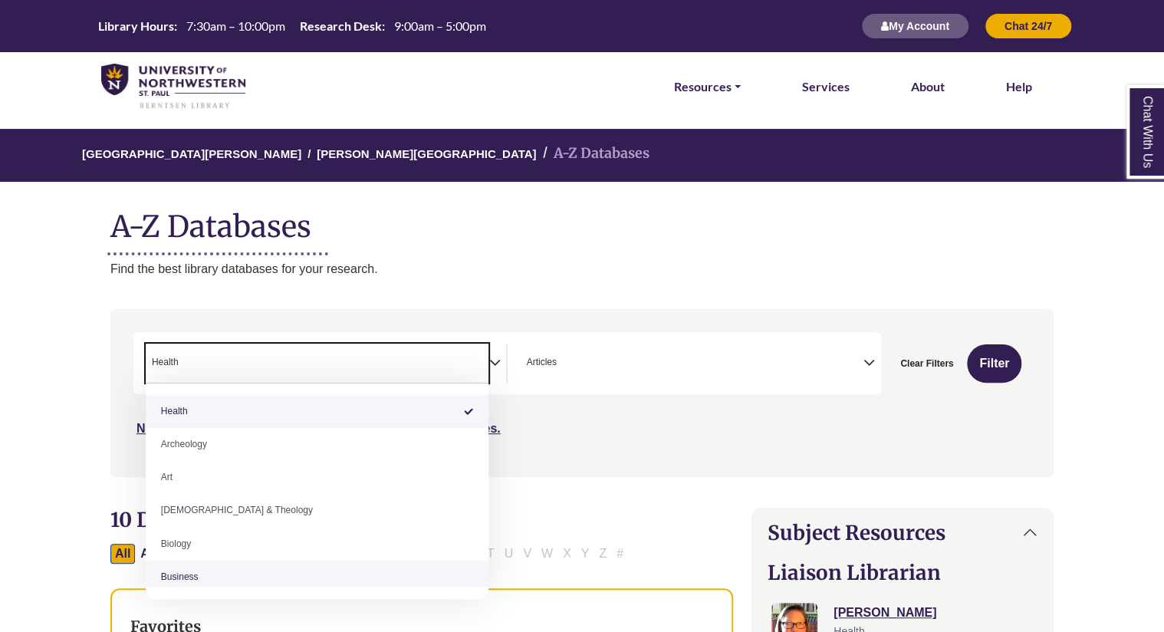
select select "*****"
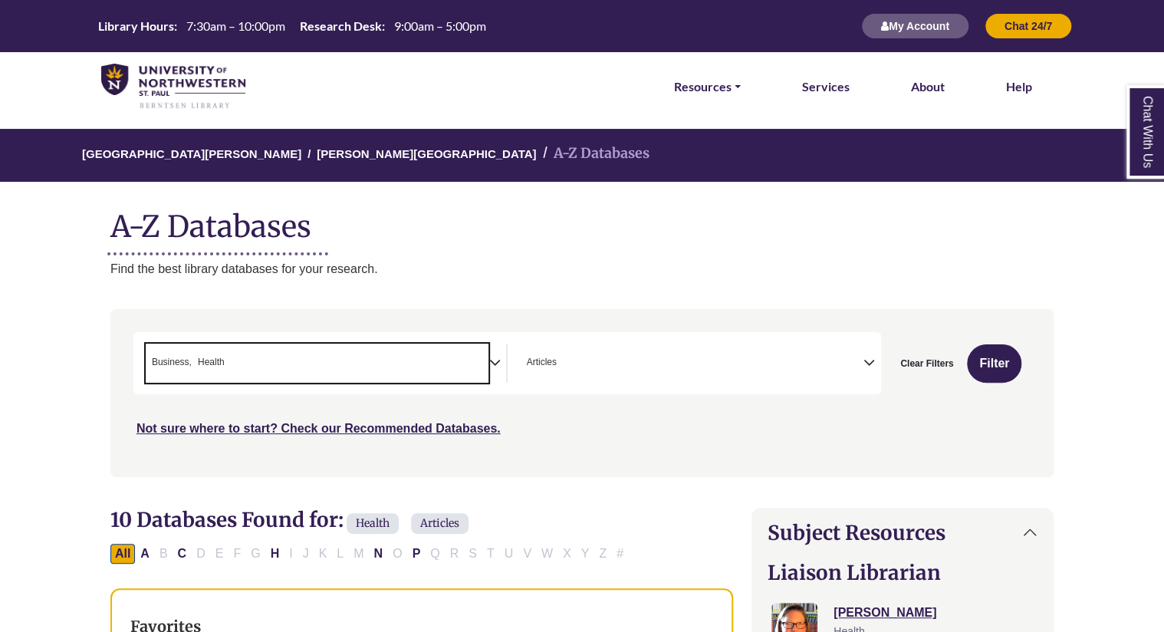
click at [494, 364] on icon "Search filters" at bounding box center [495, 360] width 12 height 23
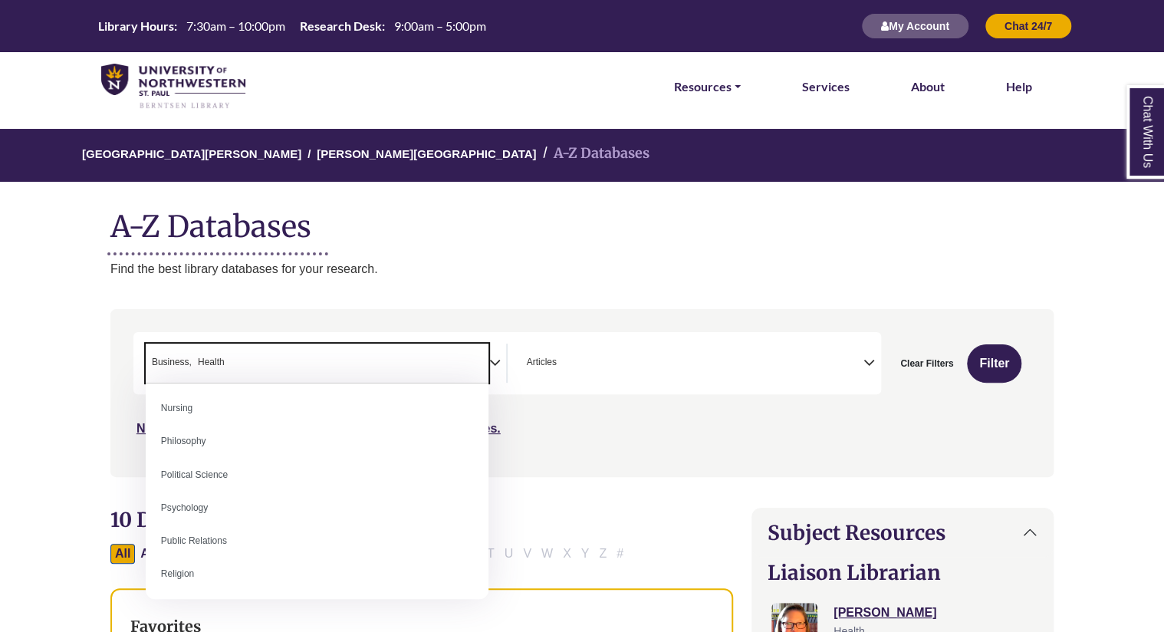
scroll to position [1137, 0]
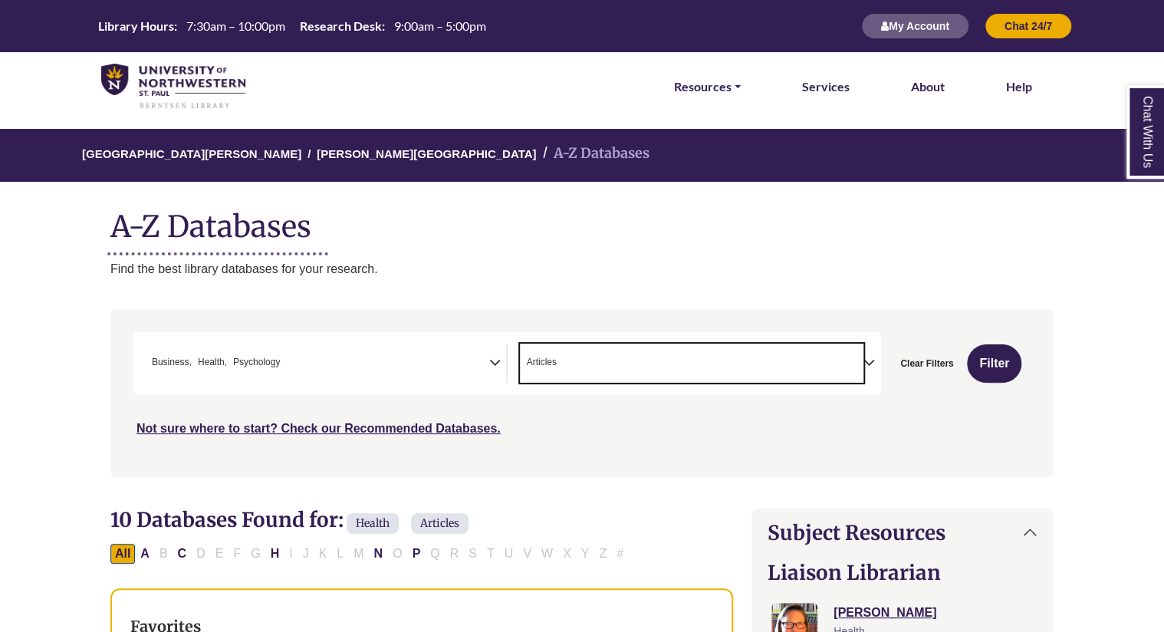
click at [786, 364] on span "× Articles" at bounding box center [692, 363] width 344 height 39
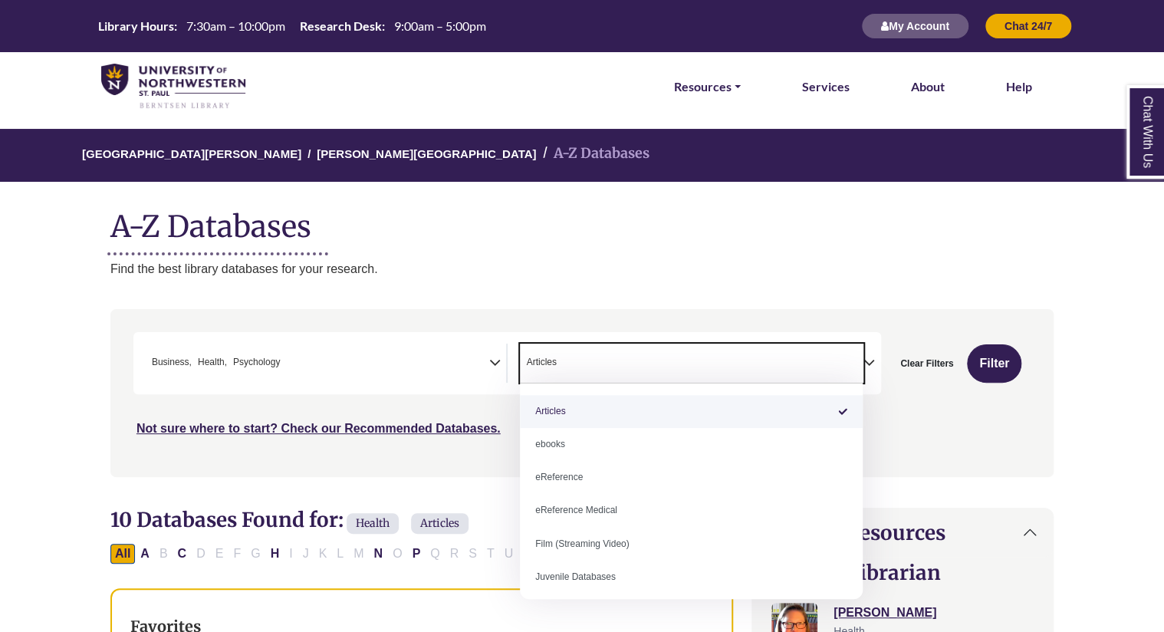
select select "Database Types Filter"
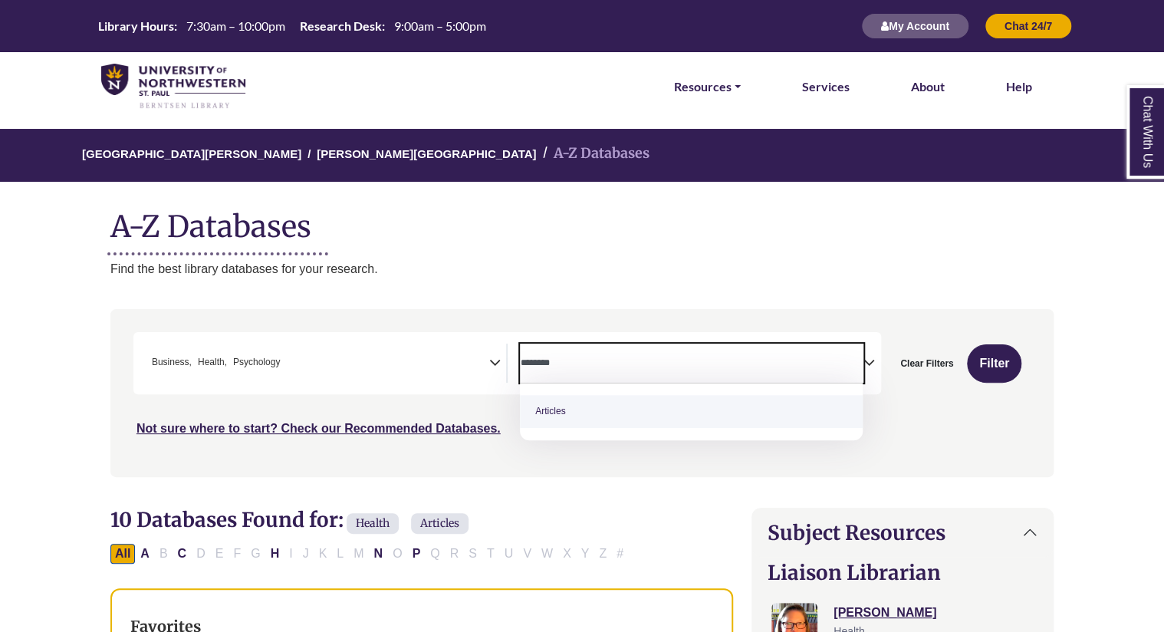
scroll to position [119, 0]
type textarea "*"
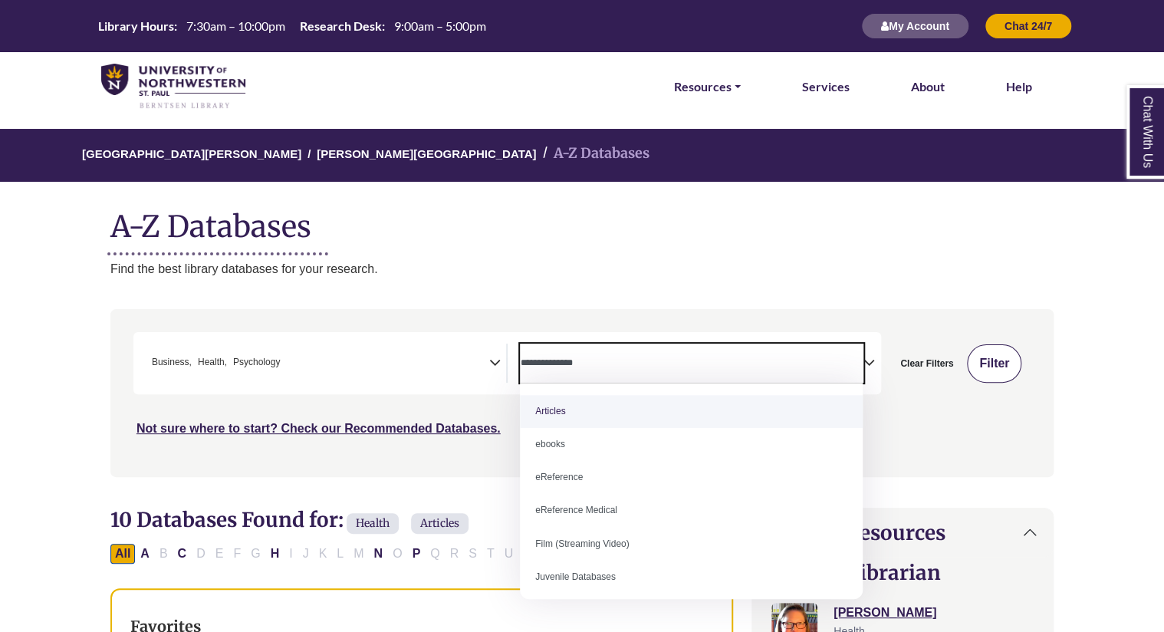
click at [1000, 361] on button "Filter" at bounding box center [994, 363] width 54 height 38
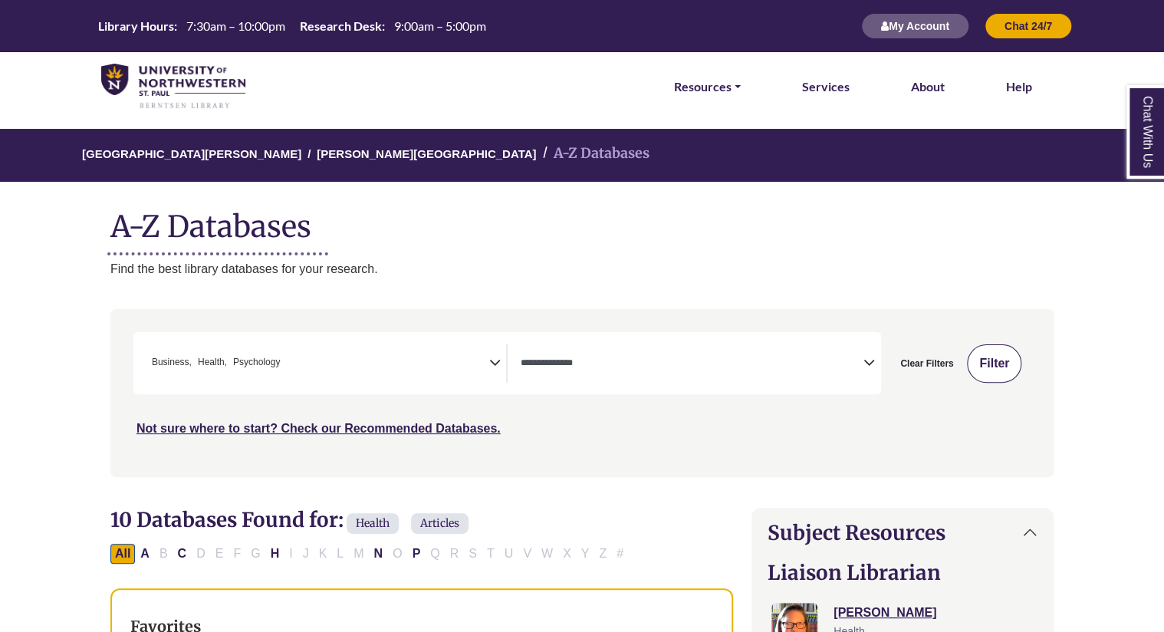
select select "Database Types Filter"
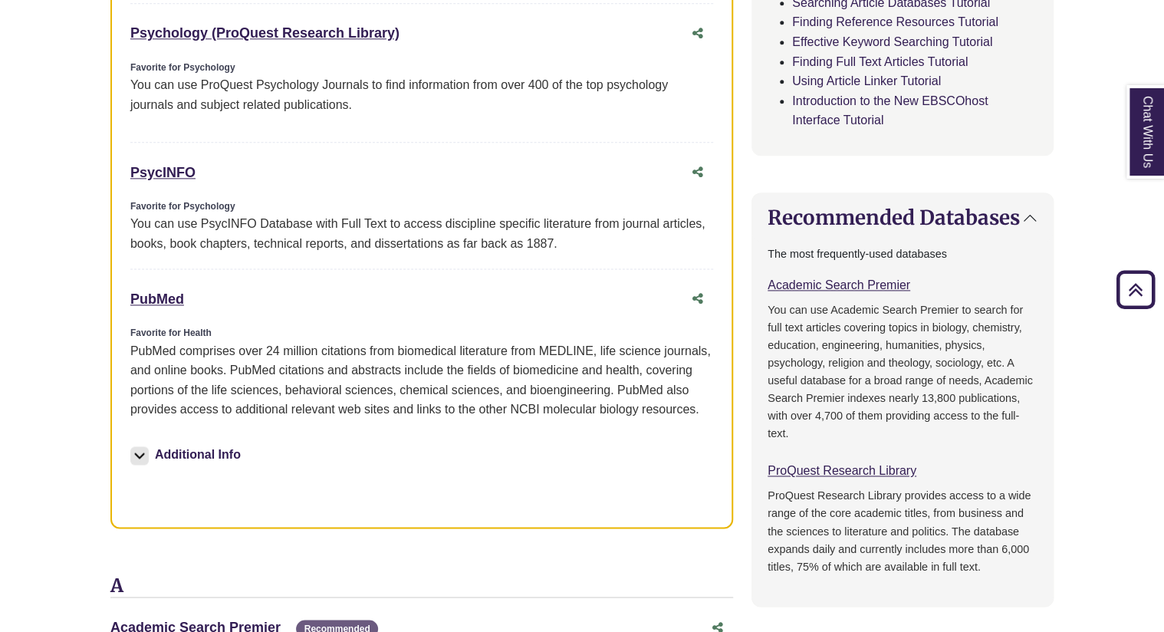
scroll to position [940, 0]
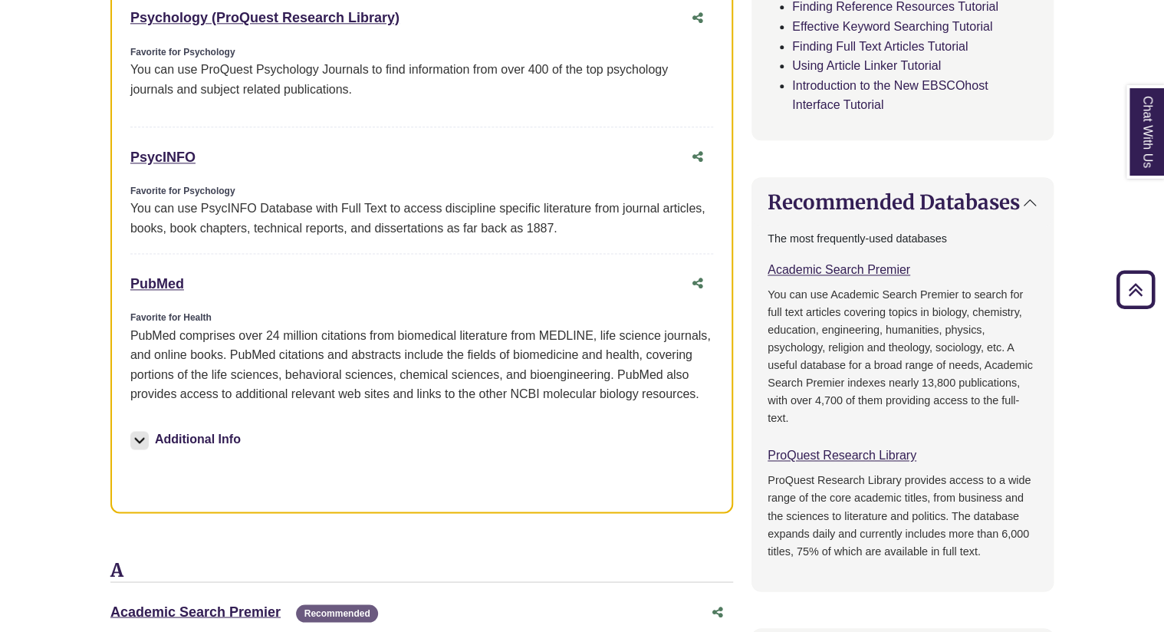
click at [138, 440] on img at bounding box center [139, 440] width 18 height 18
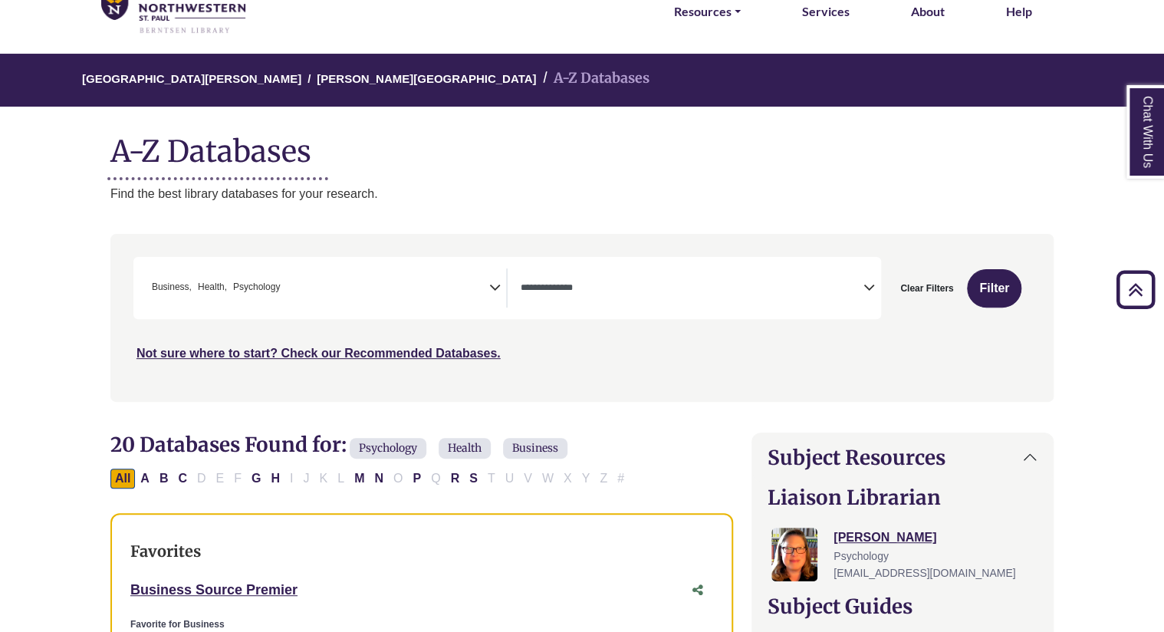
scroll to position [0, 0]
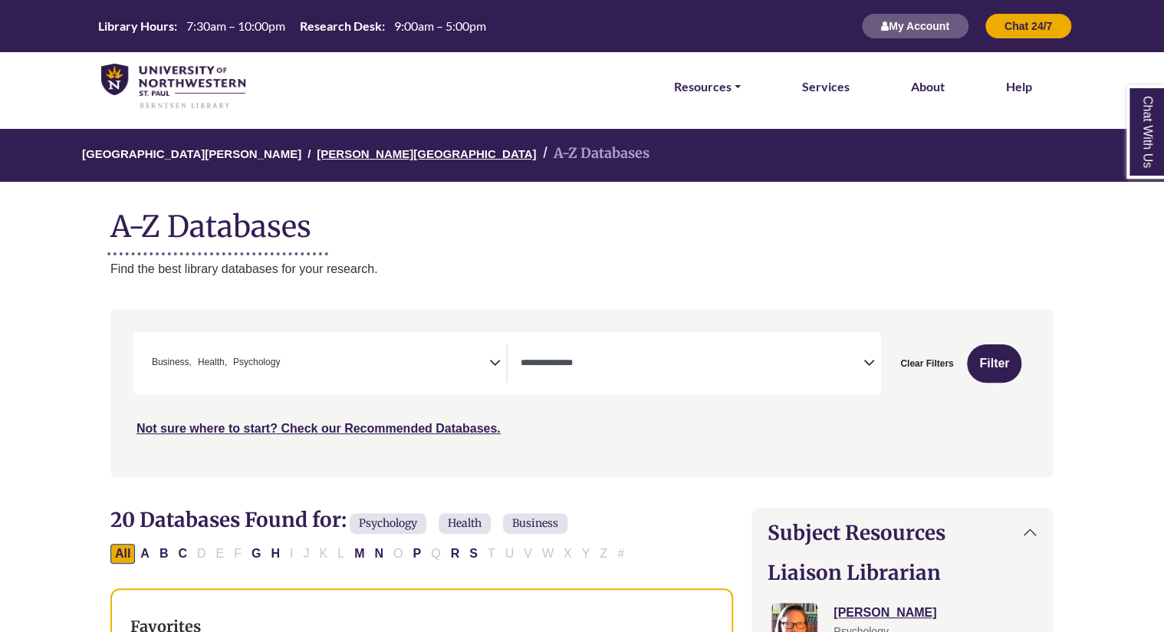
click at [358, 153] on link "[PERSON_NAME][GEOGRAPHIC_DATA]" at bounding box center [426, 152] width 219 height 15
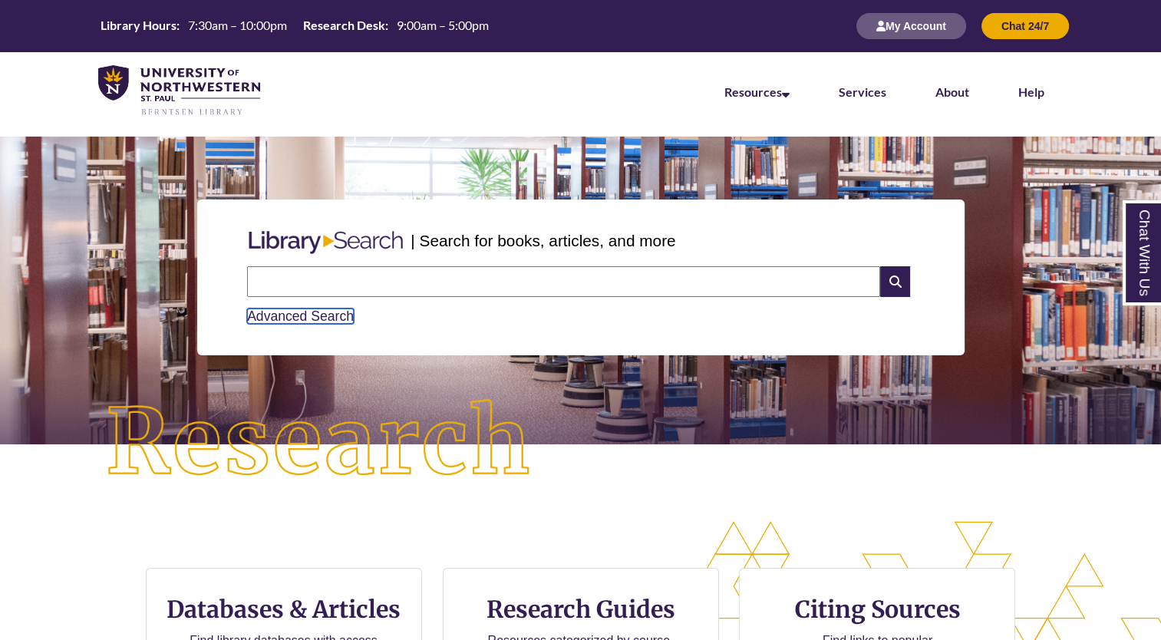
click at [329, 316] on link "Advanced Search" at bounding box center [300, 315] width 107 height 15
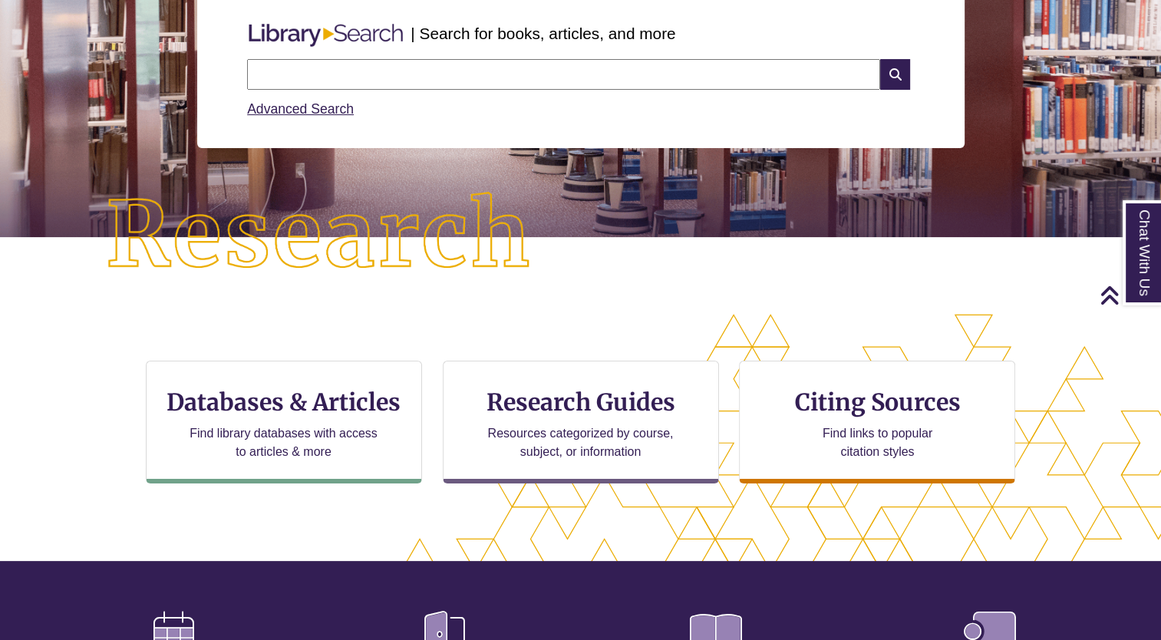
scroll to position [208, 0]
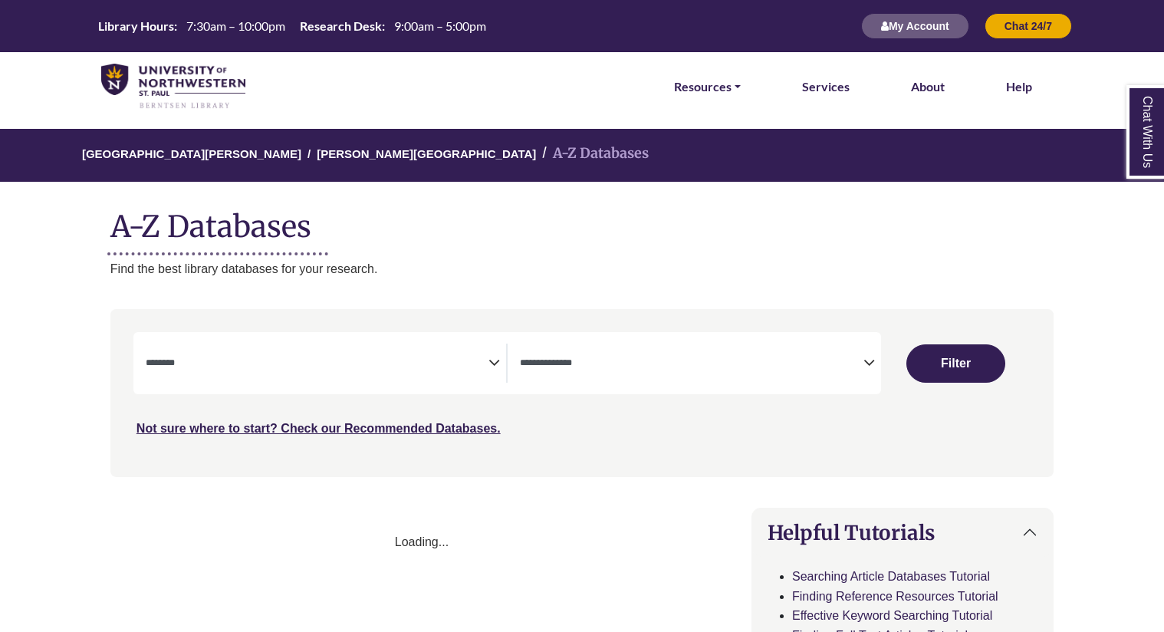
select select "Database Subject Filter"
select select "Database Types Filter"
select select "Database Subject Filter"
select select "Database Types Filter"
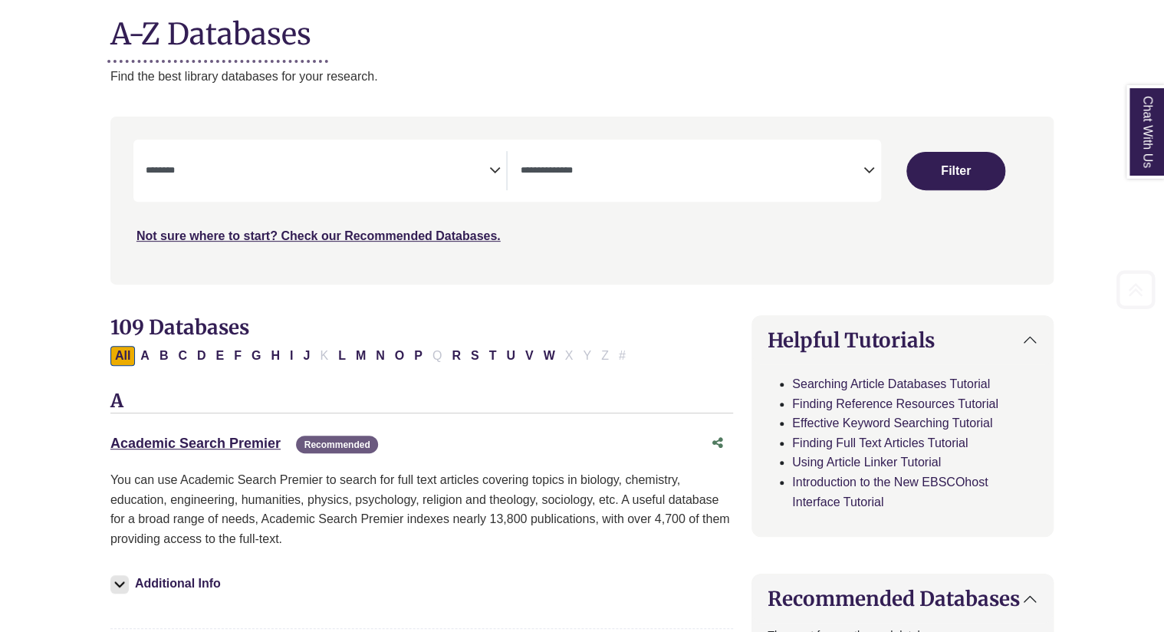
scroll to position [242, 0]
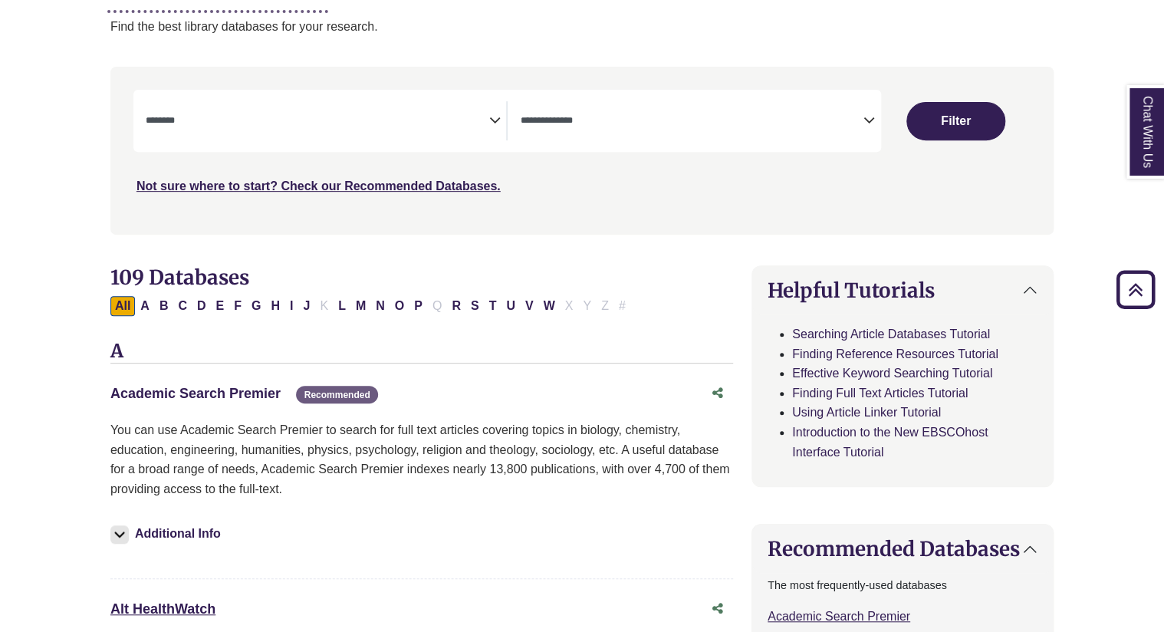
click at [209, 394] on link "Academic Search Premier This link opens in a new window" at bounding box center [195, 393] width 170 height 15
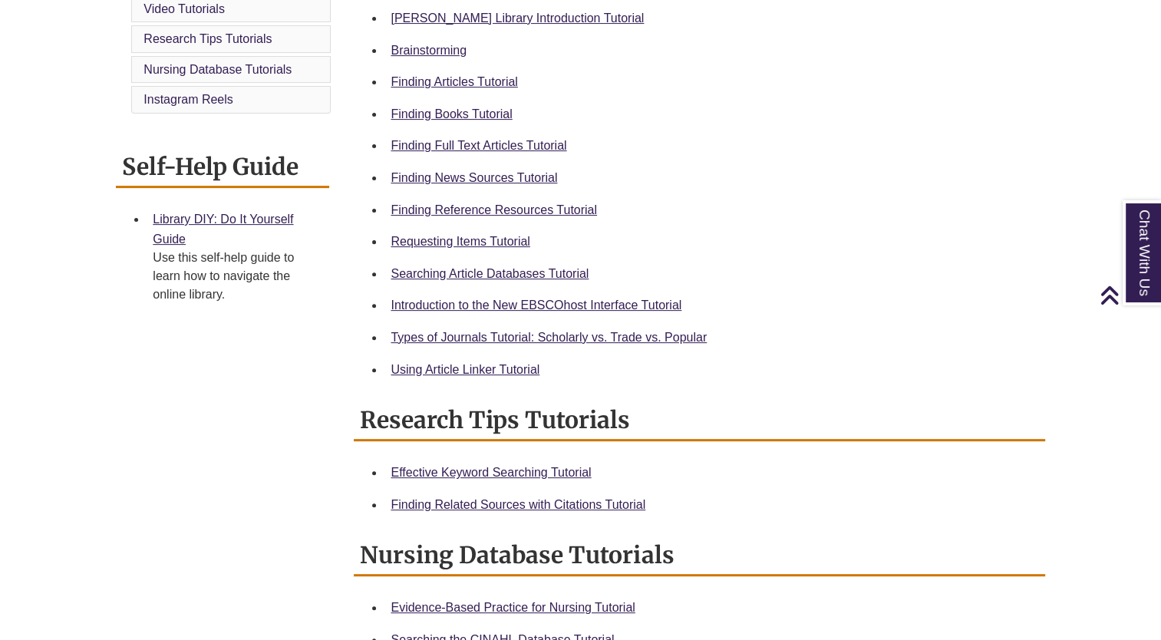
scroll to position [494, 0]
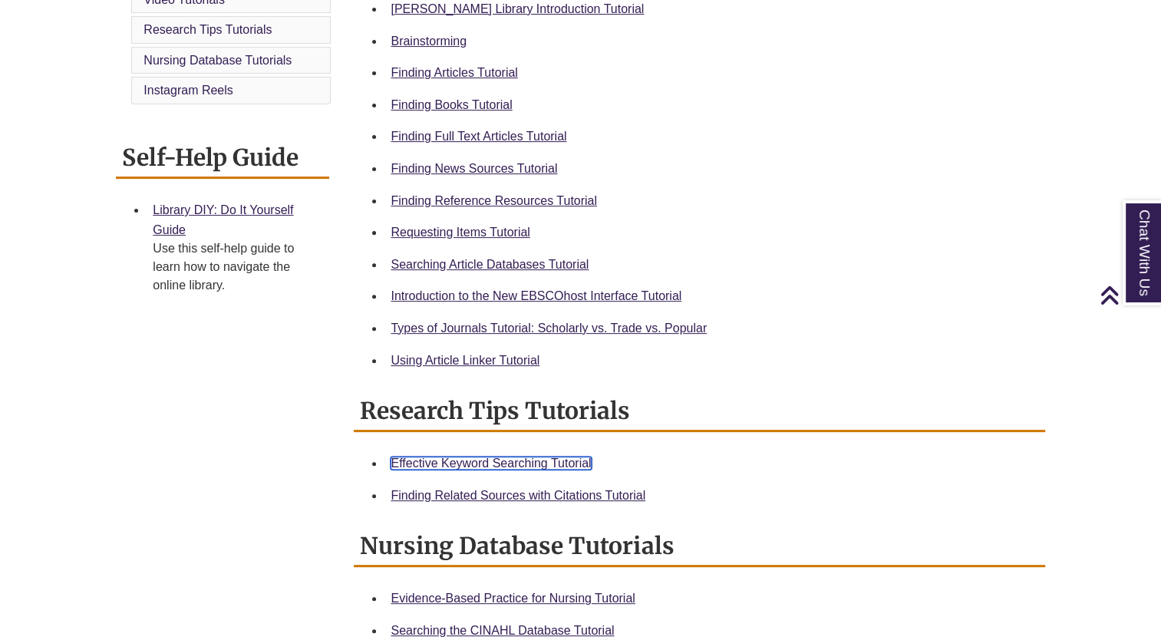
click at [469, 463] on link "Effective Keyword Searching Tutorial" at bounding box center [490, 462] width 200 height 13
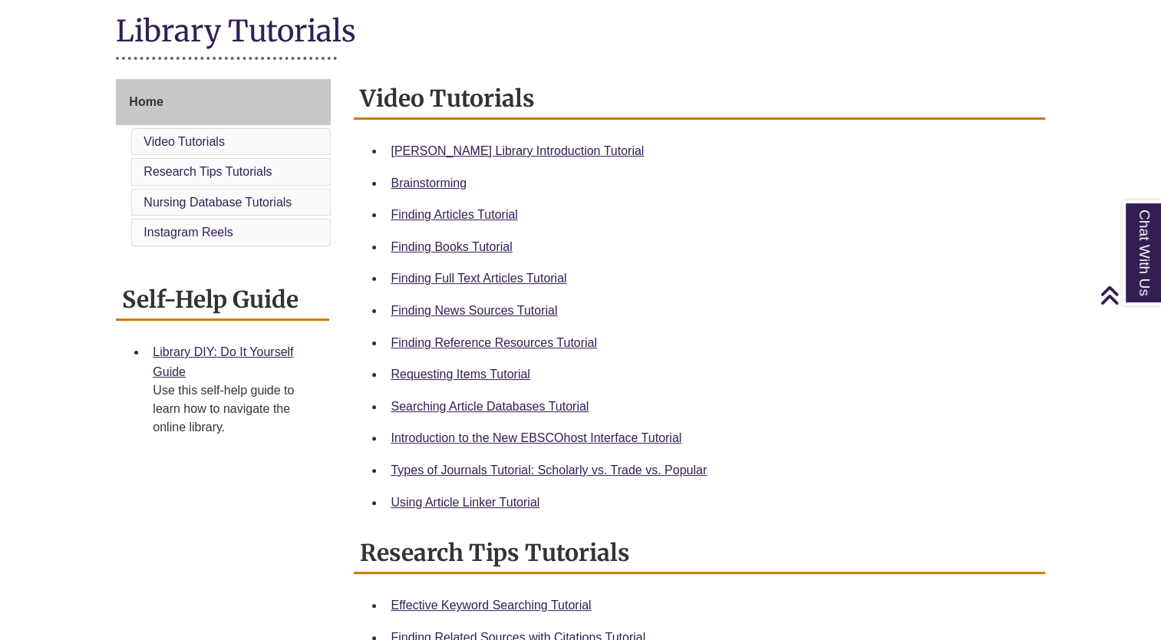
scroll to position [351, 0]
click at [451, 437] on link "Introduction to the New EBSCOhost Interface Tutorial" at bounding box center [535, 438] width 291 height 13
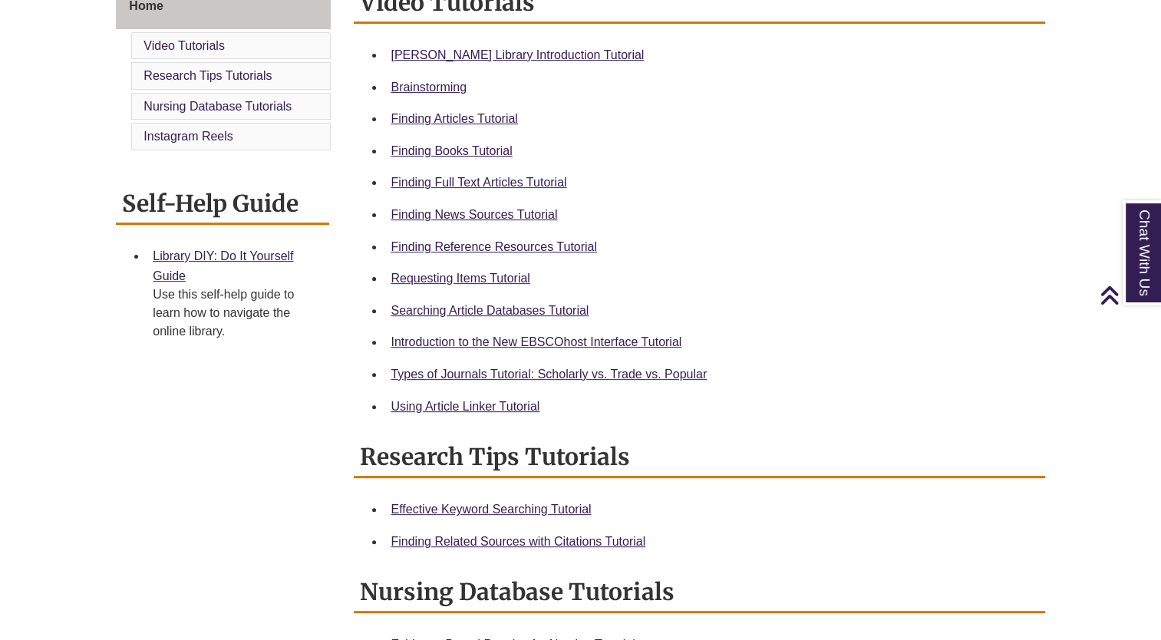
scroll to position [445, 0]
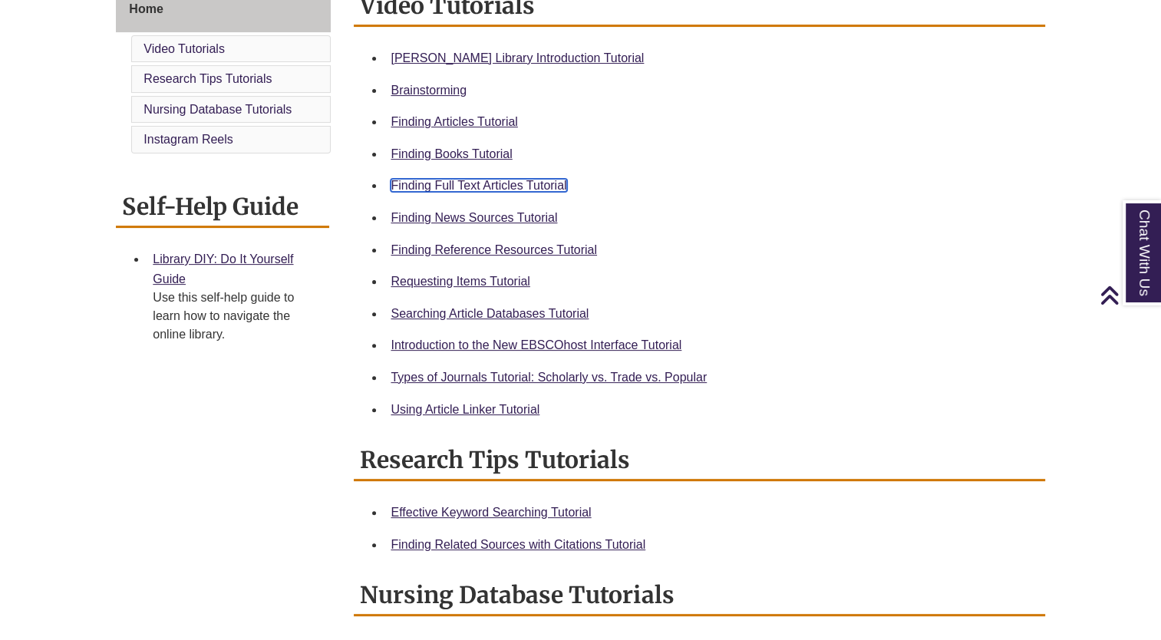
click at [455, 186] on link "Finding Full Text Articles Tutorial" at bounding box center [478, 185] width 176 height 13
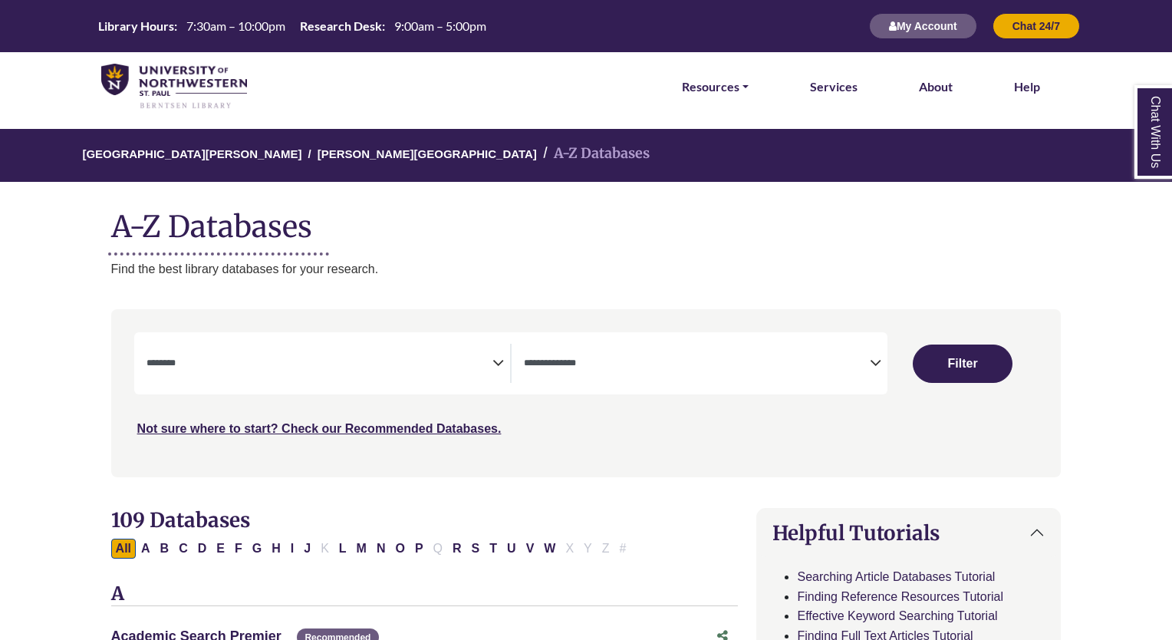
select select "Database Subject Filter"
select select "Database Types Filter"
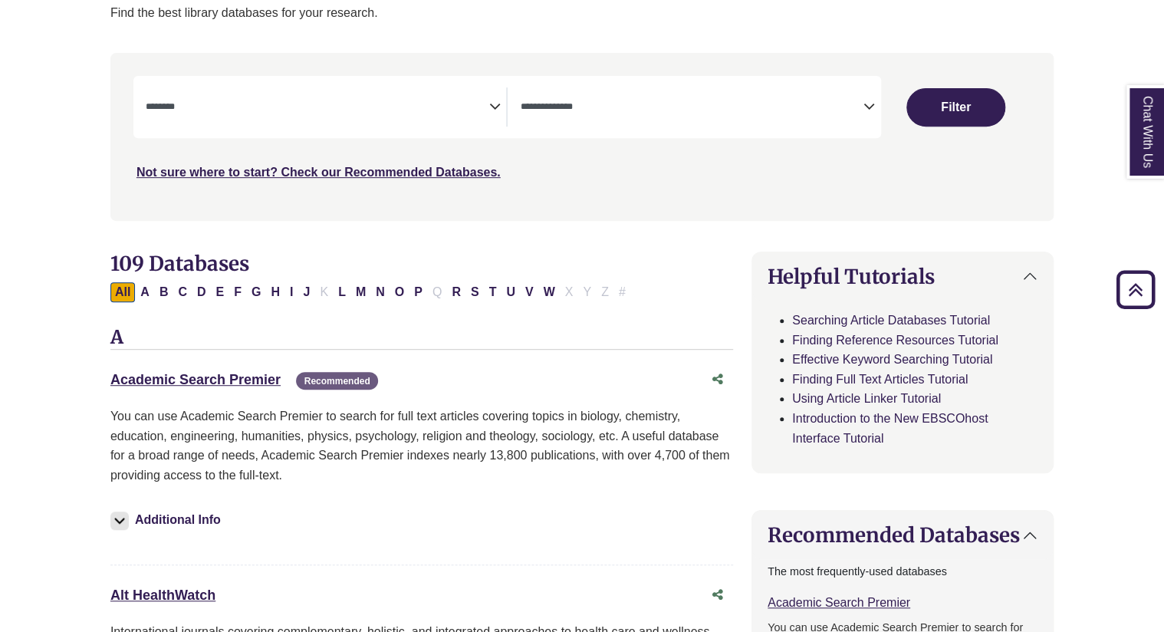
scroll to position [255, 0]
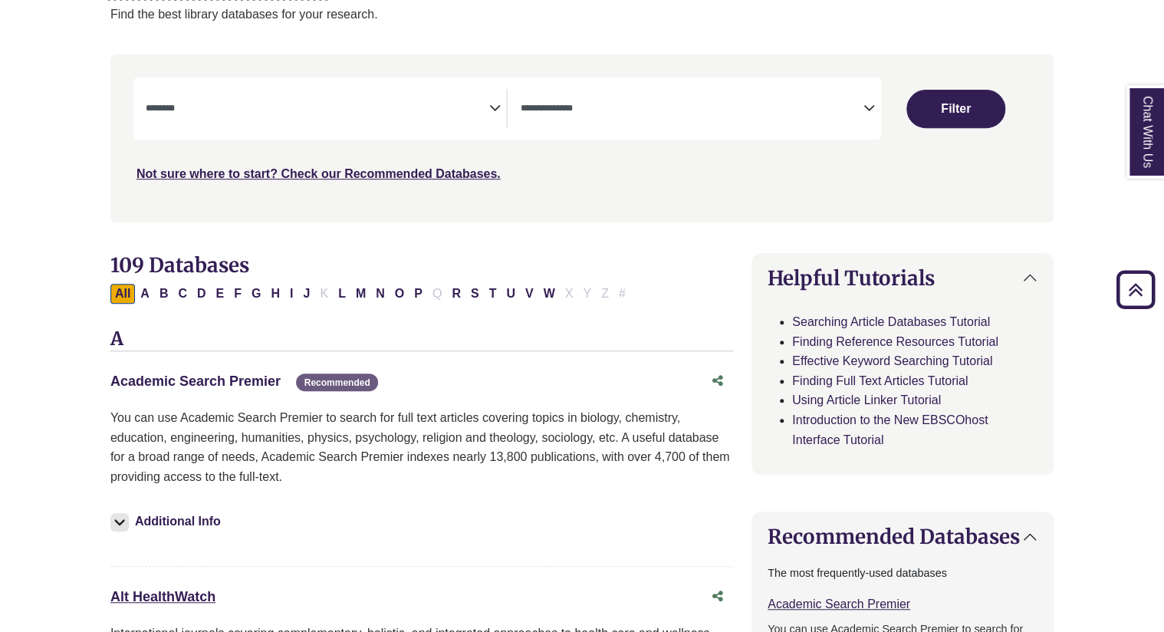
click at [176, 378] on link "Academic Search Premier This link opens in a new window" at bounding box center [195, 381] width 170 height 15
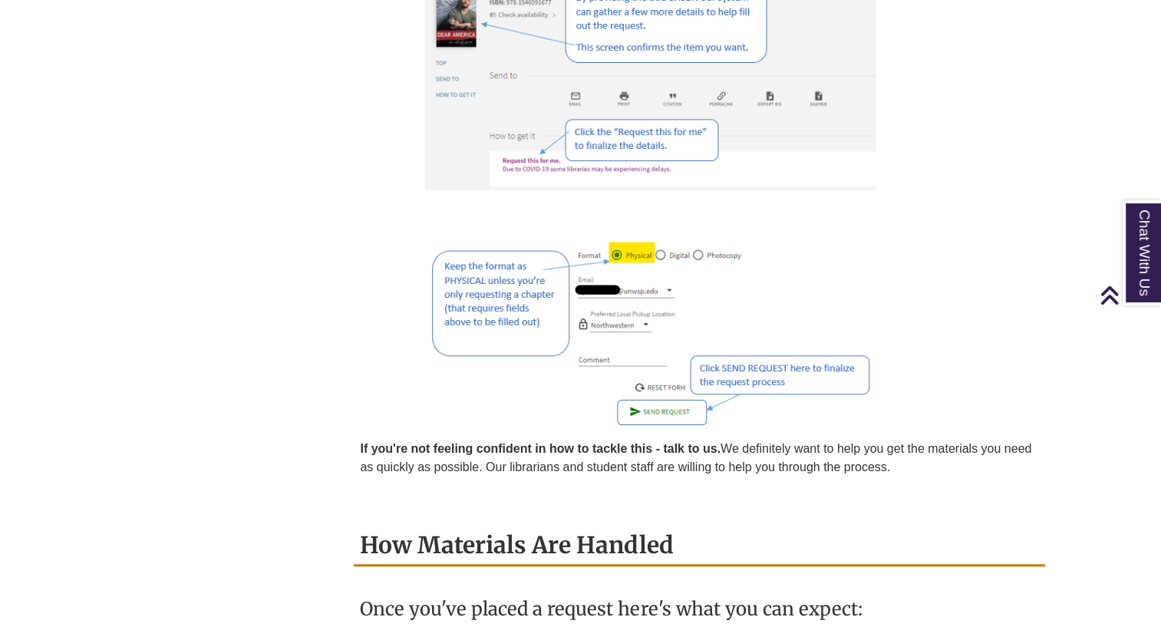
scroll to position [1258, 0]
